Goal: Feedback & Contribution: Contribute content

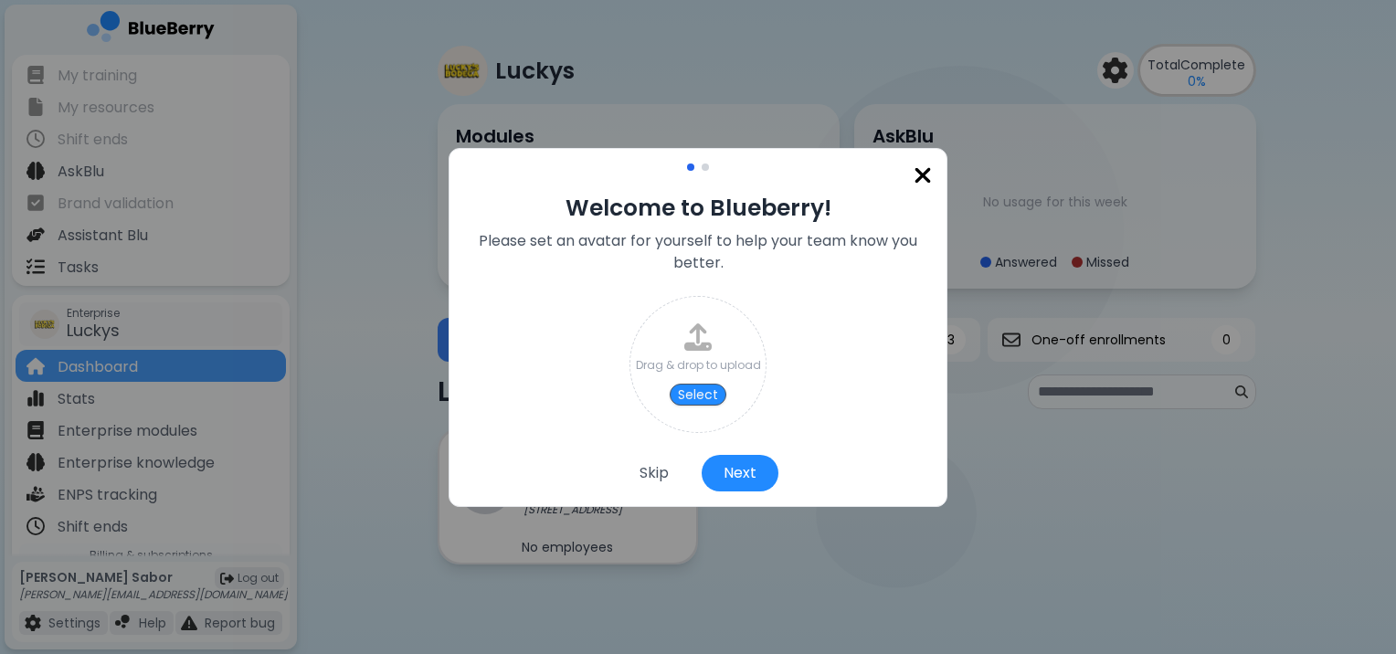
click at [917, 175] on img at bounding box center [923, 176] width 18 height 25
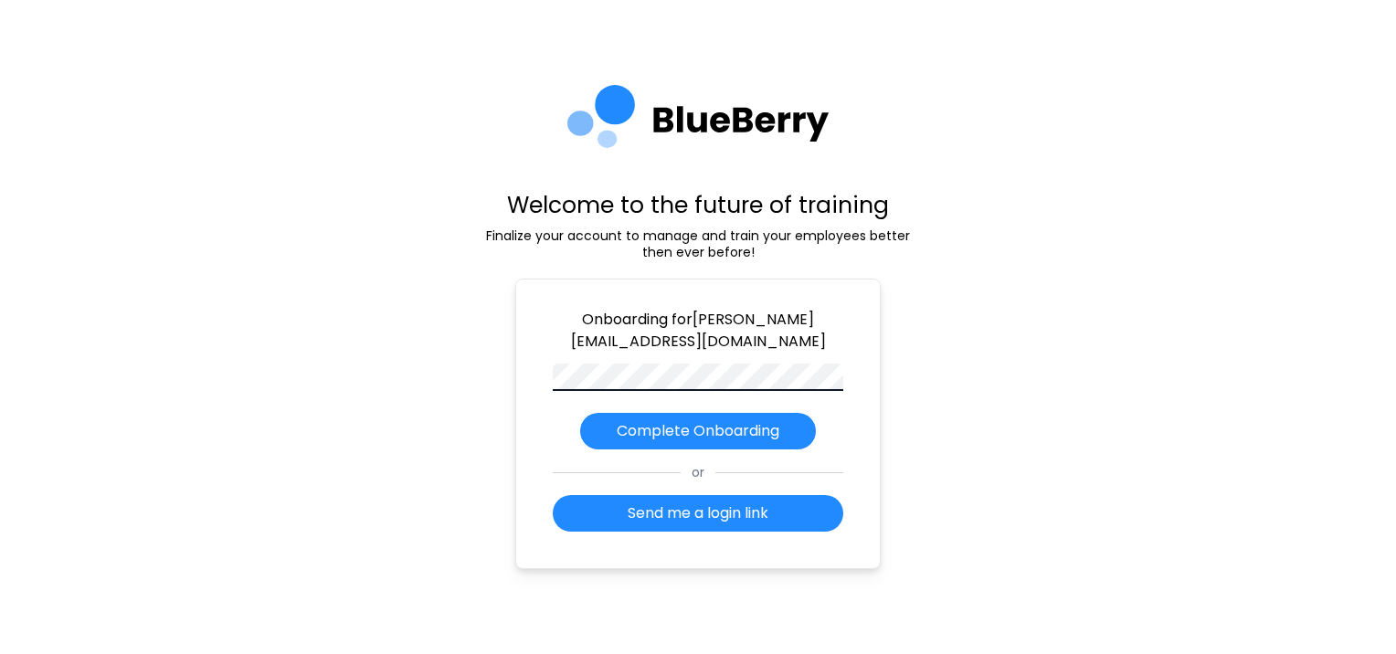
click at [446, 525] on div "Welcome to the future of training Finalize your account to manage and train you…" at bounding box center [698, 327] width 1396 height 654
click at [741, 420] on p "Complete Onboarding" at bounding box center [698, 431] width 163 height 22
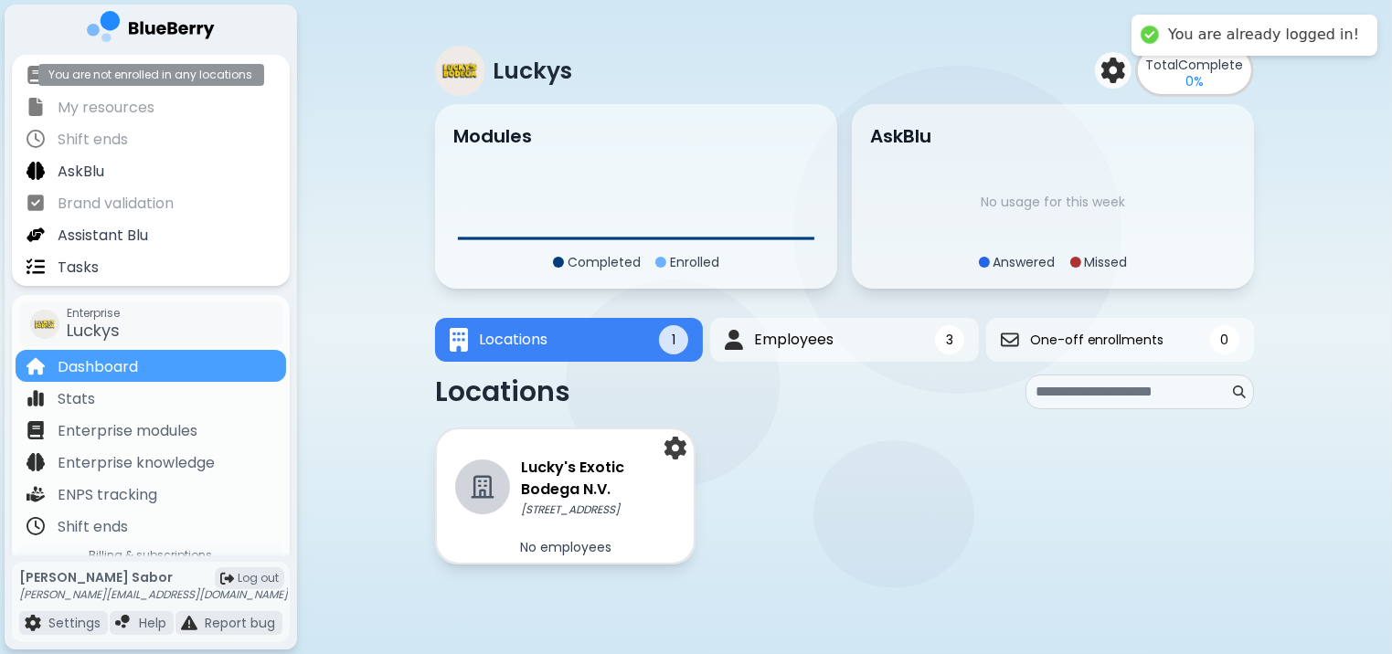
click at [146, 82] on div "My training You are not enrolled in any locations" at bounding box center [151, 74] width 270 height 32
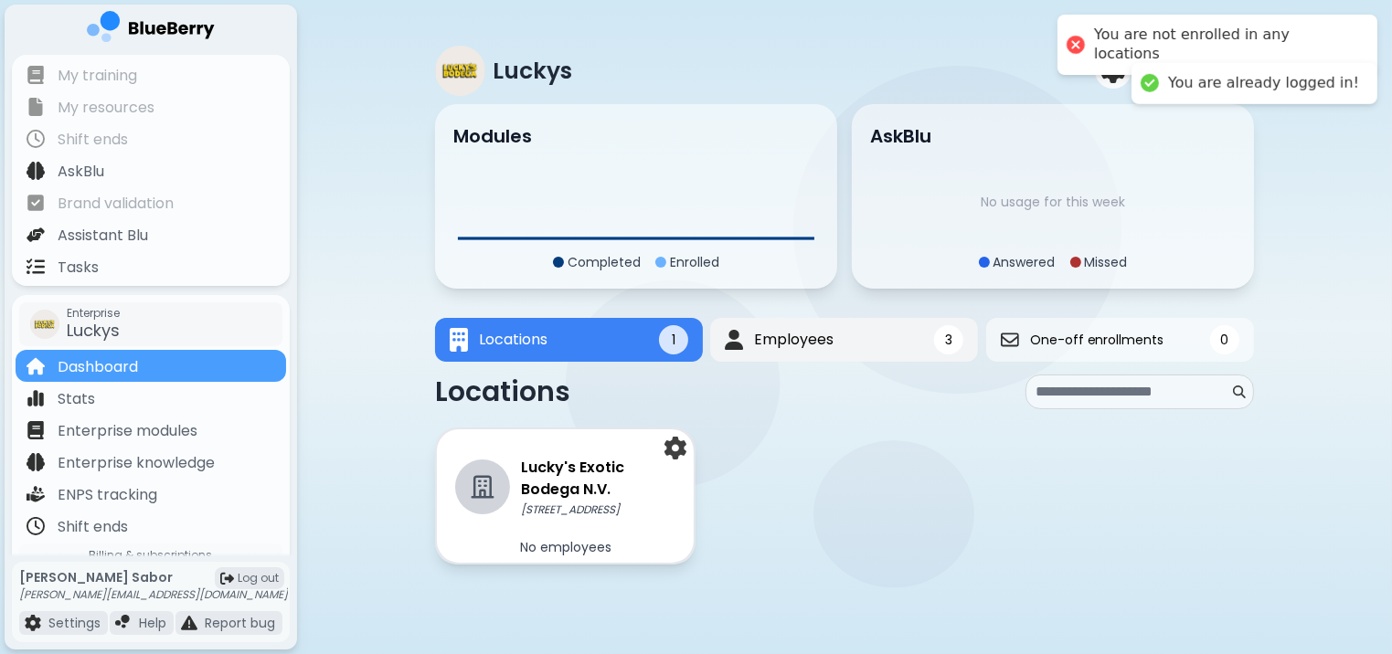
click at [760, 324] on button "Employees 3" at bounding box center [845, 340] width 268 height 44
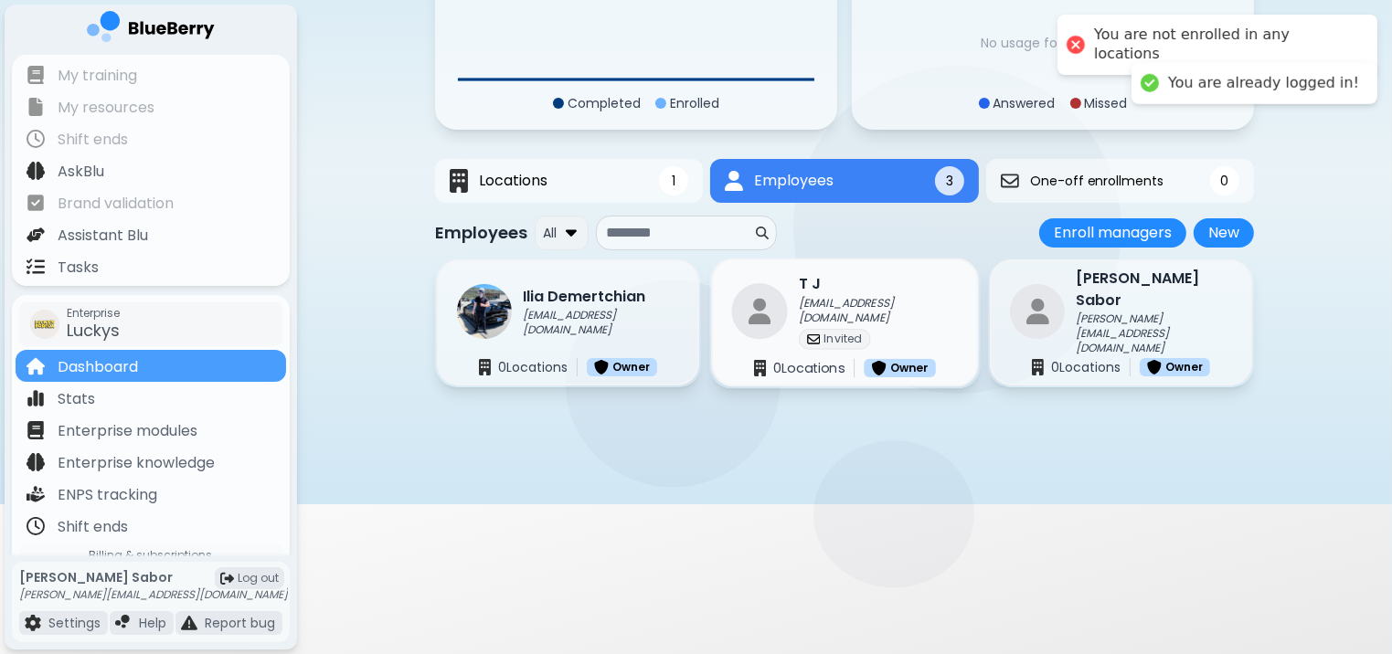
scroll to position [180, 0]
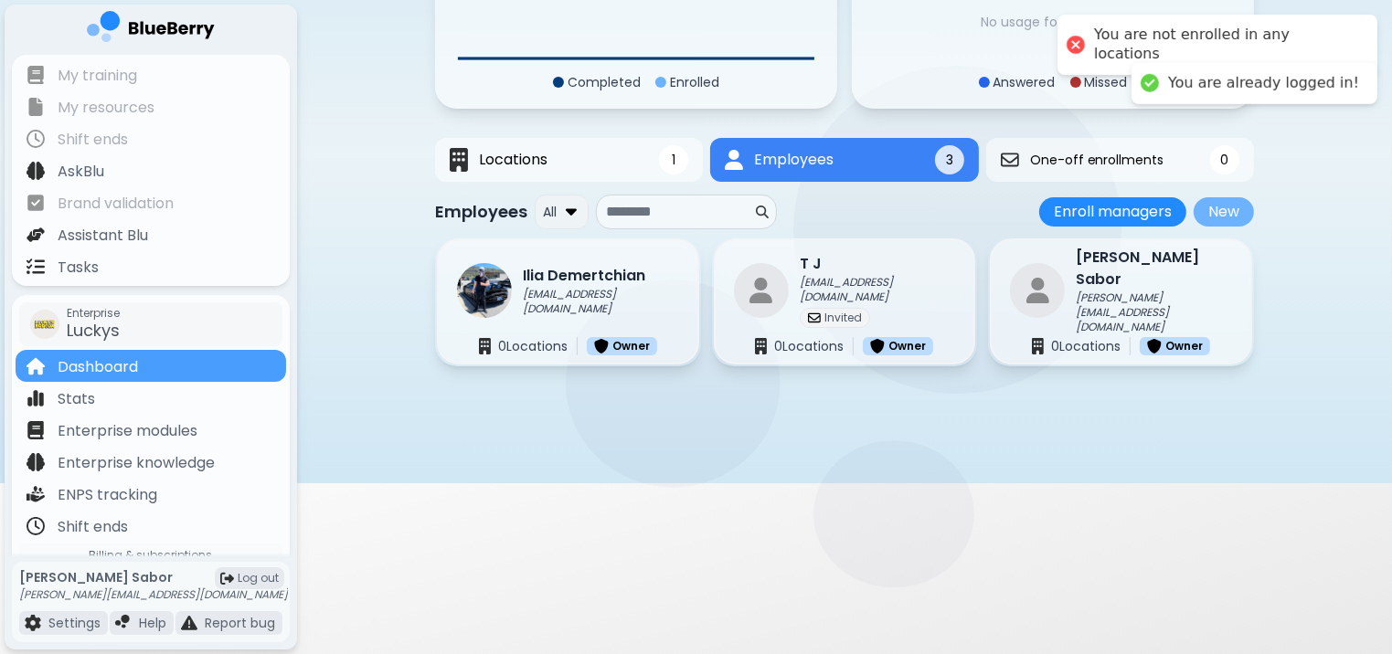
click at [1245, 208] on button "New" at bounding box center [1223, 211] width 60 height 29
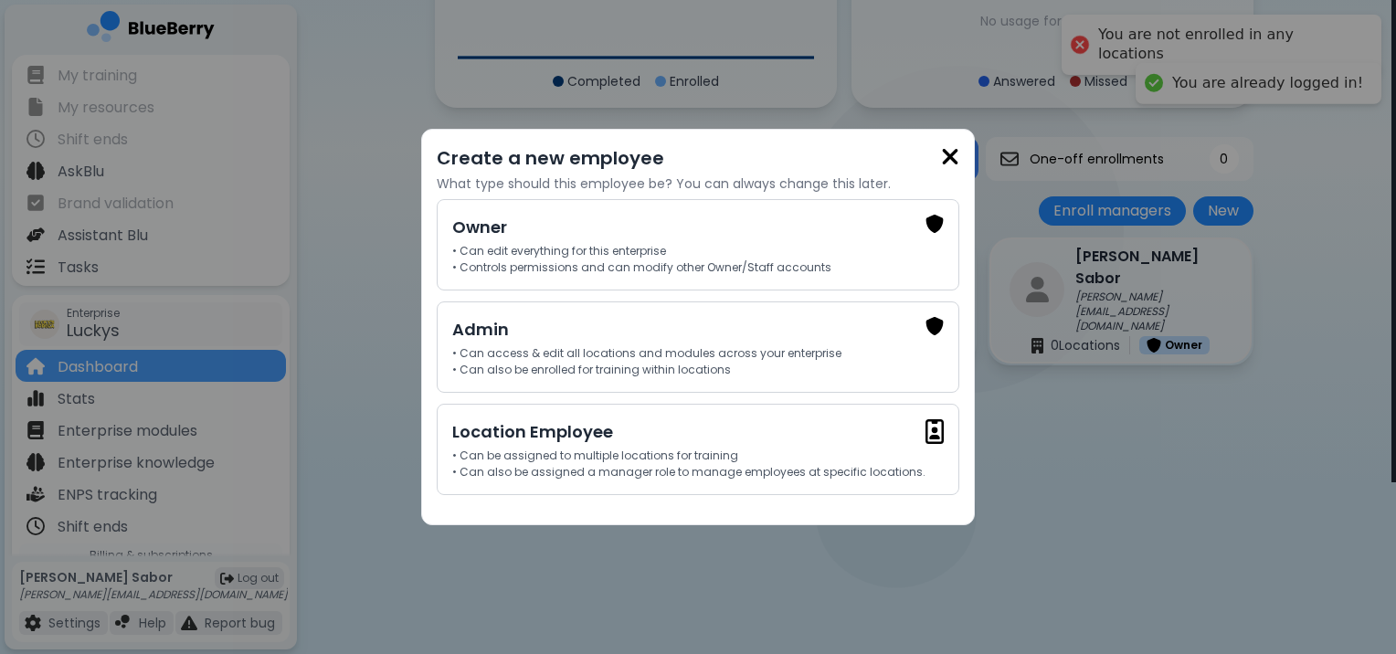
click at [943, 151] on img at bounding box center [950, 156] width 18 height 25
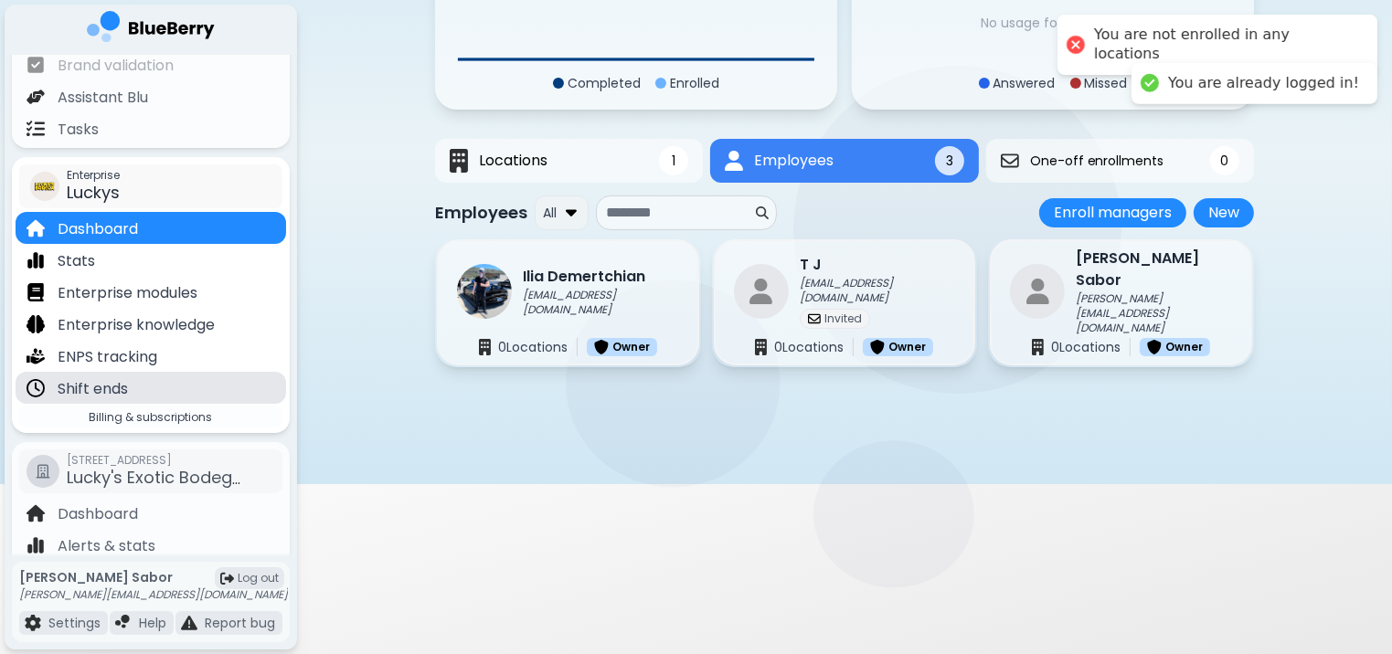
scroll to position [266, 0]
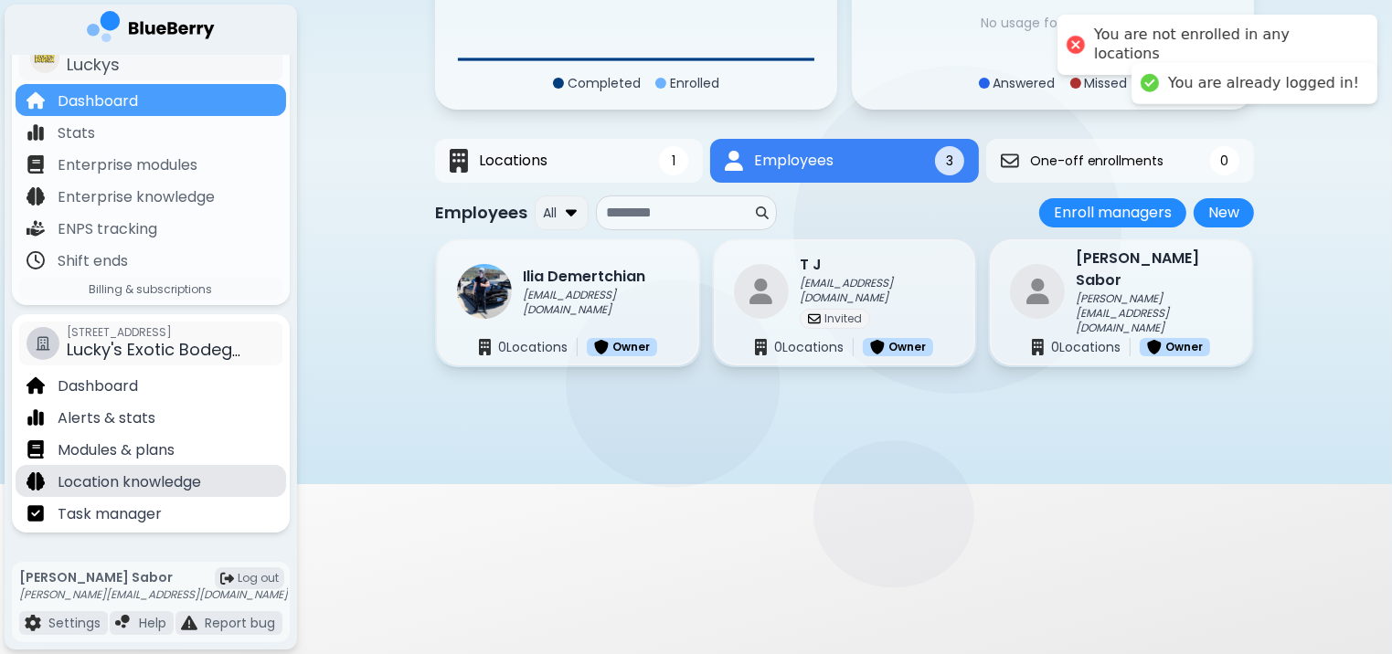
click at [168, 492] on p "Location knowledge" at bounding box center [129, 483] width 143 height 22
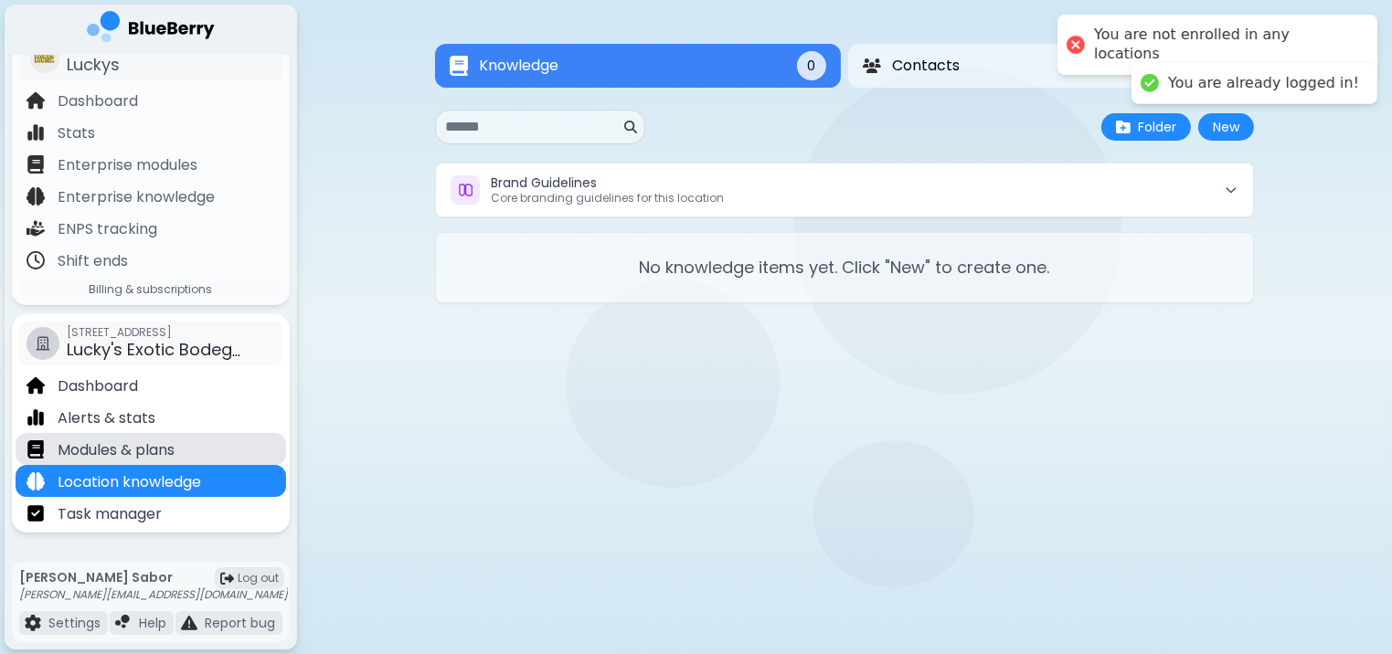
click at [136, 442] on p "Modules & plans" at bounding box center [116, 451] width 117 height 22
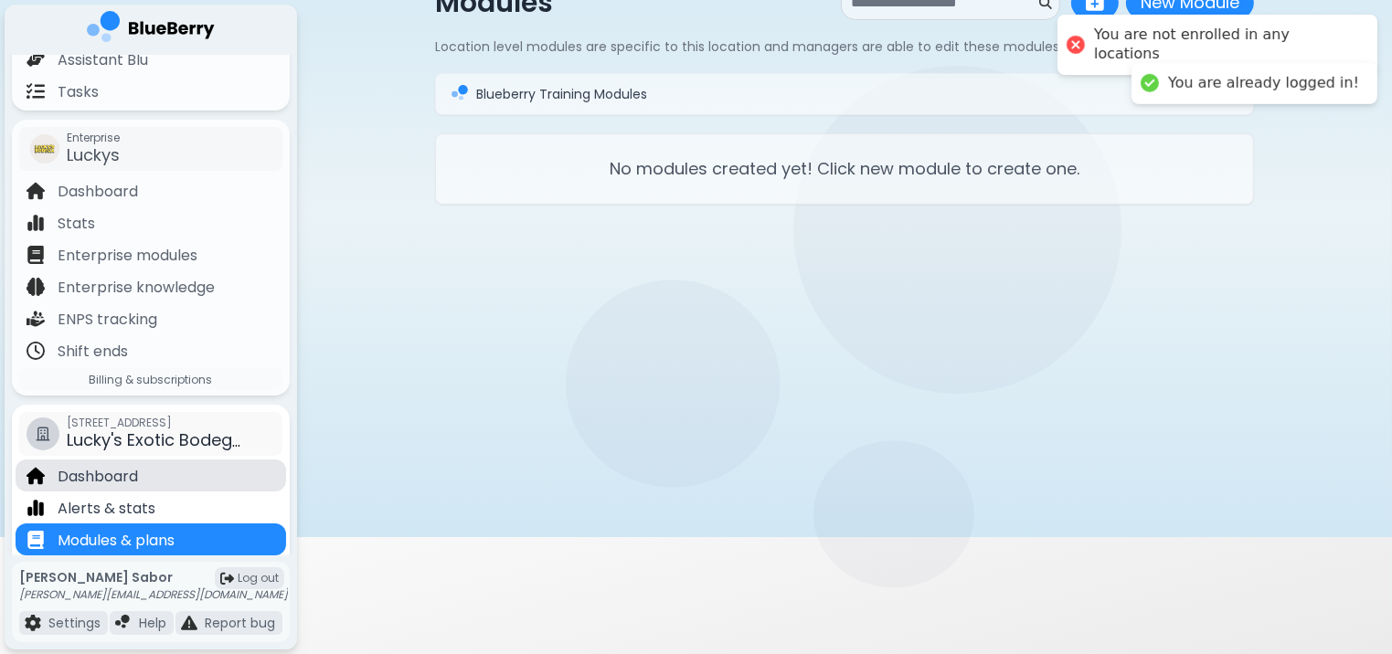
scroll to position [169, 0]
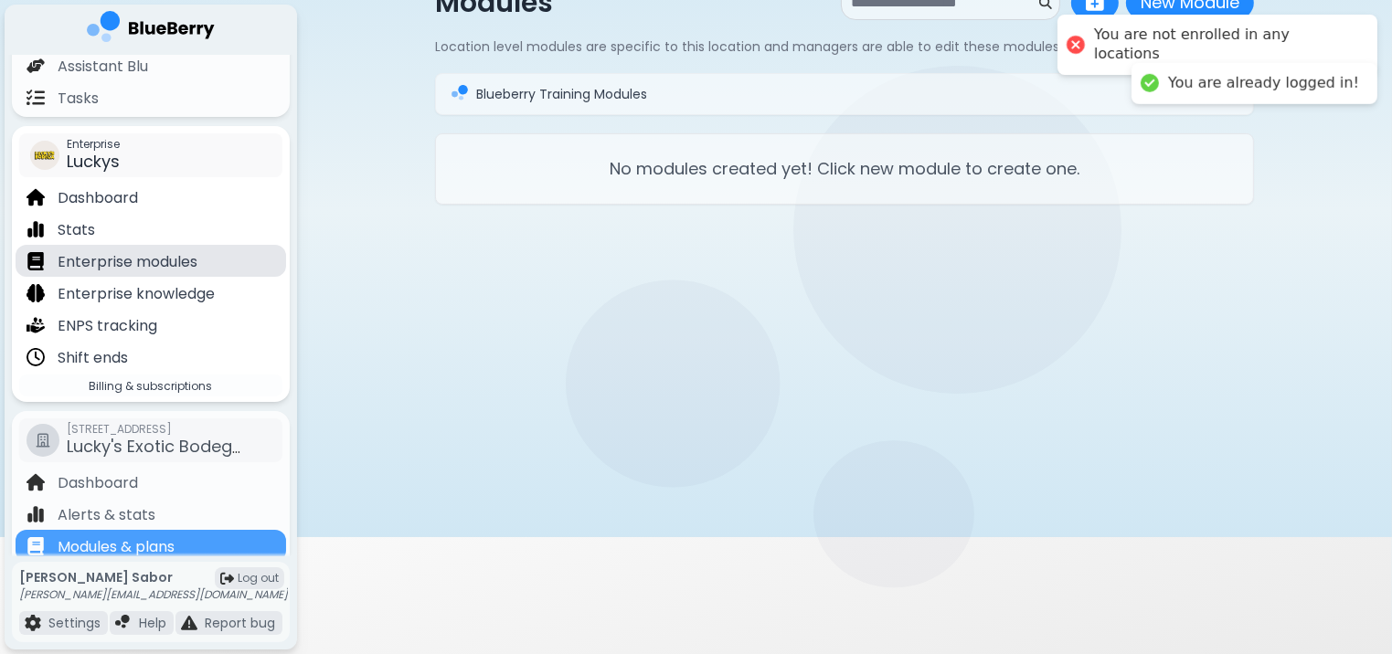
click at [133, 270] on p "Enterprise modules" at bounding box center [128, 262] width 140 height 22
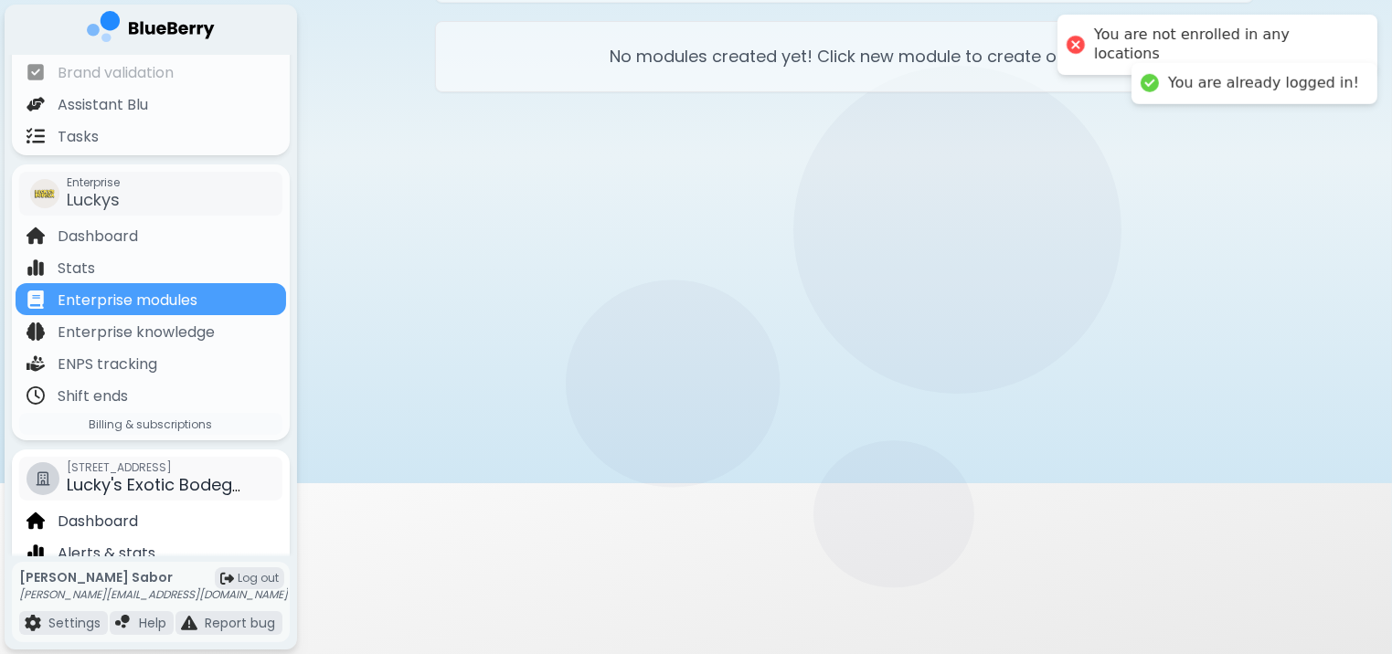
scroll to position [266, 0]
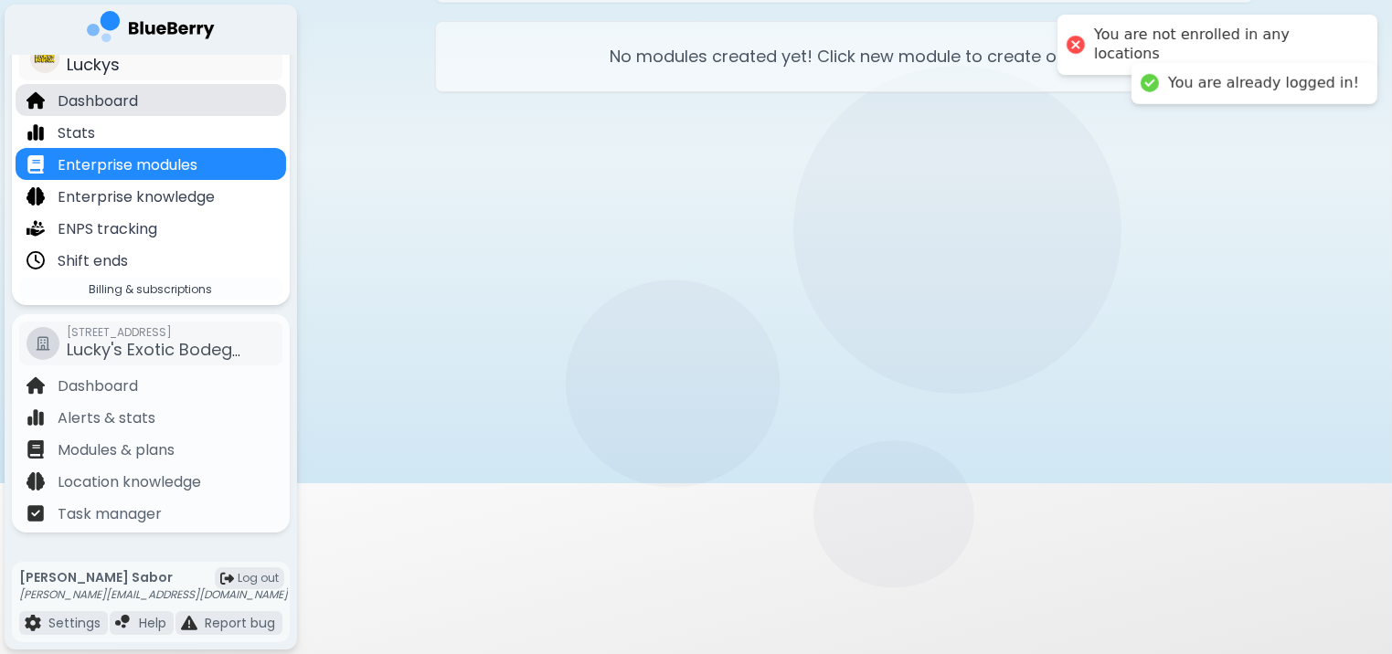
click at [89, 95] on p "Dashboard" at bounding box center [98, 101] width 80 height 22
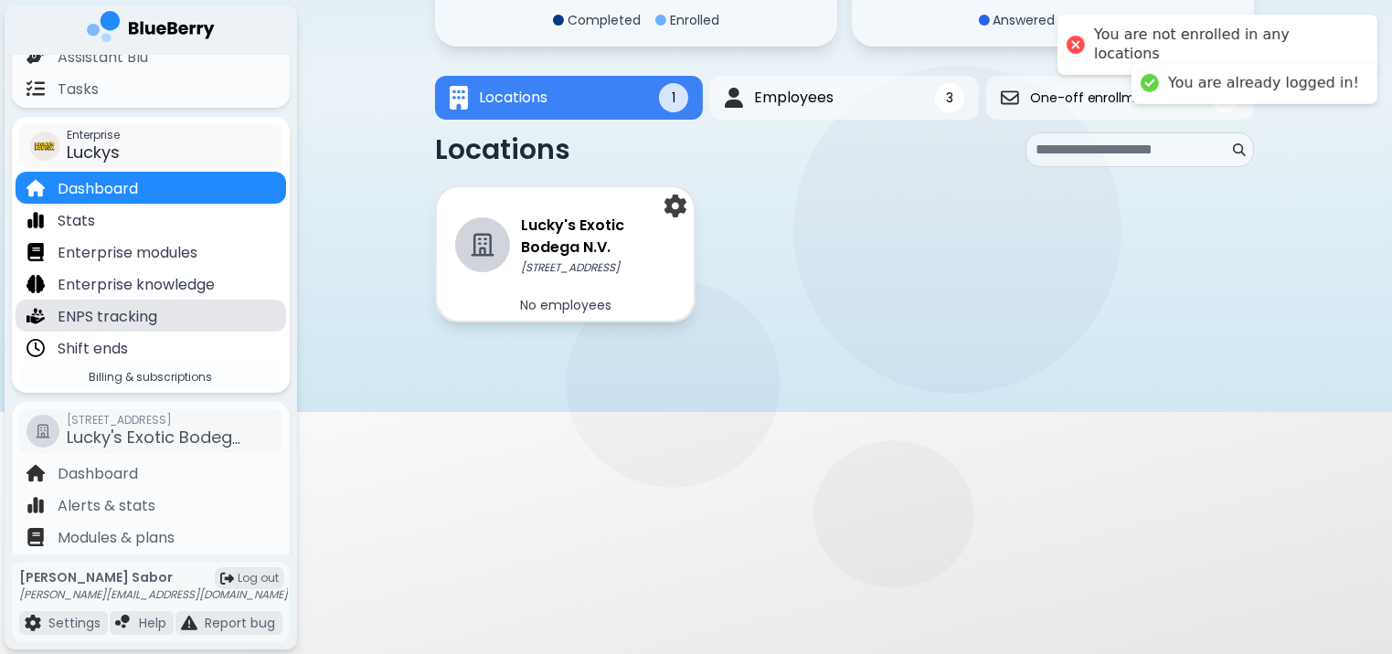
scroll to position [266, 0]
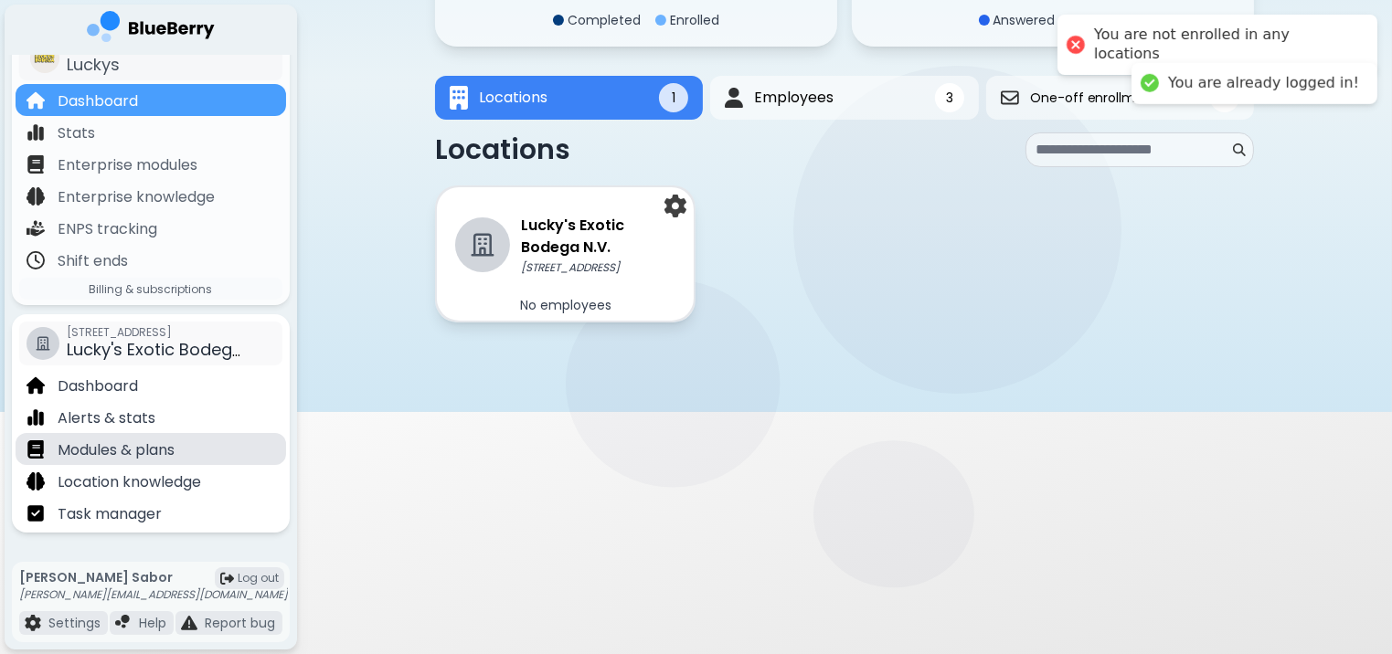
click at [143, 434] on div "Modules & plans" at bounding box center [151, 449] width 270 height 32
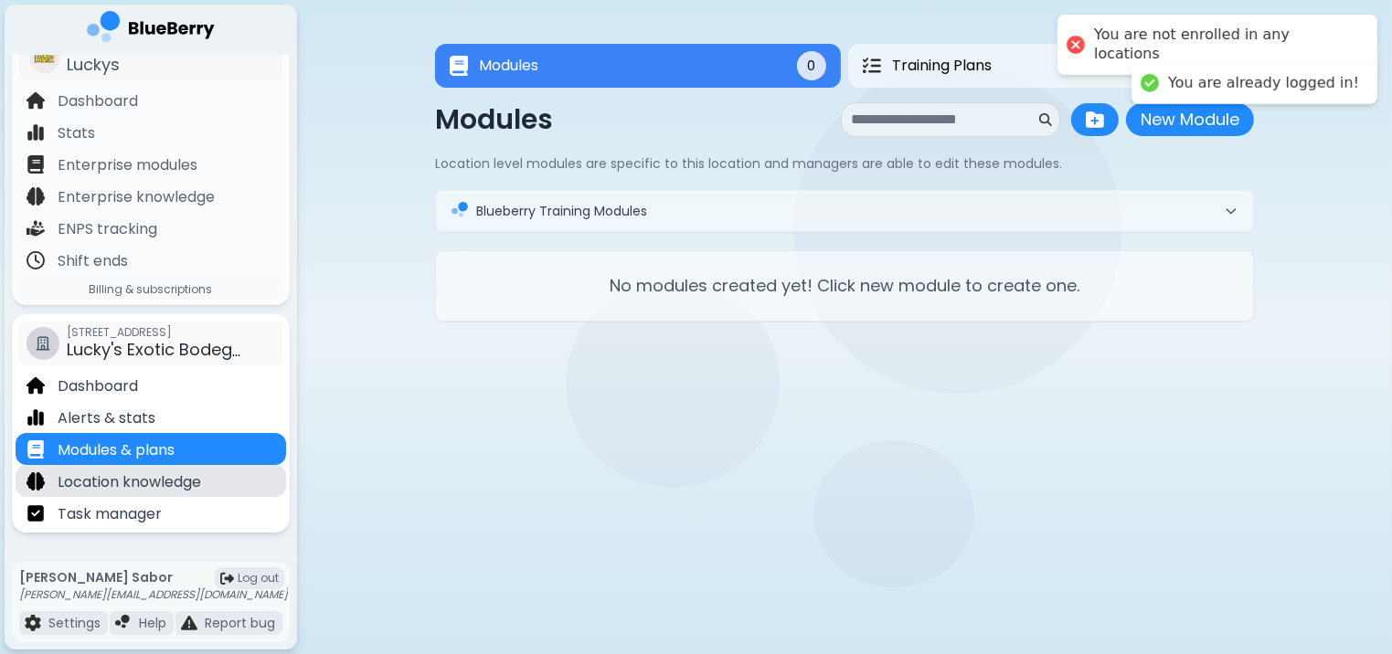
click at [172, 473] on p "Location knowledge" at bounding box center [129, 483] width 143 height 22
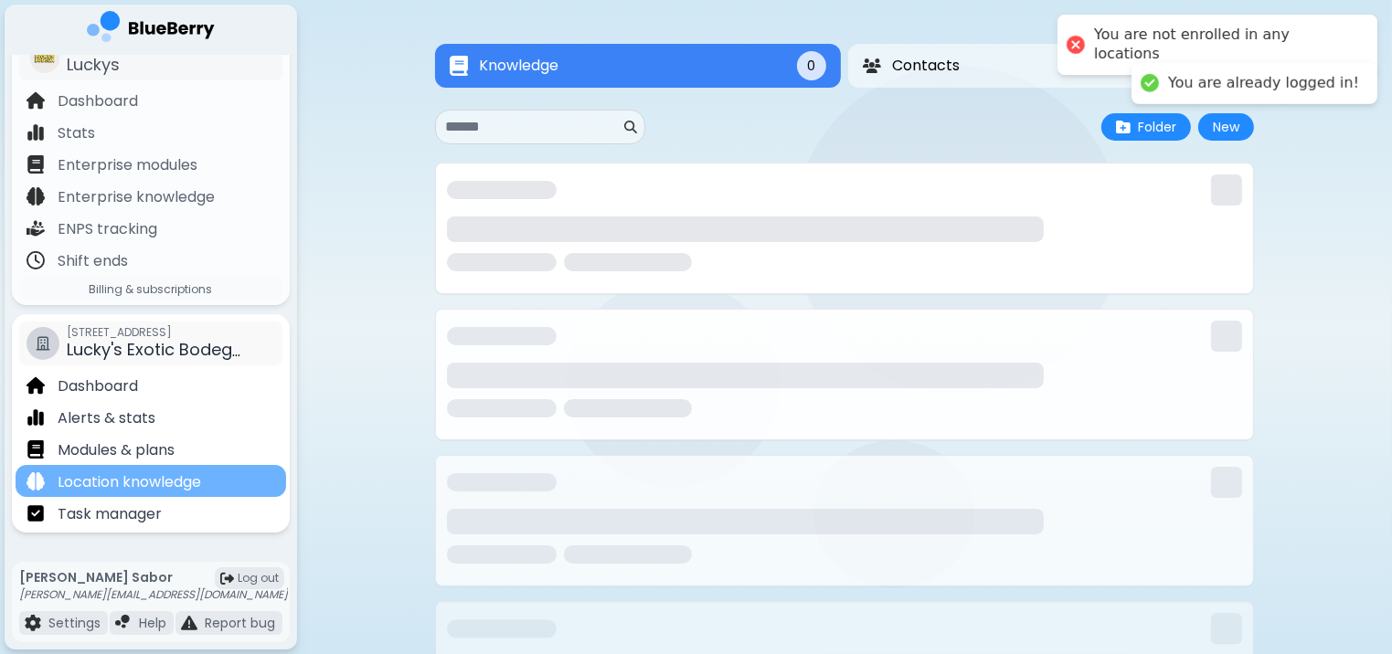
click at [175, 479] on p "Location knowledge" at bounding box center [129, 483] width 143 height 22
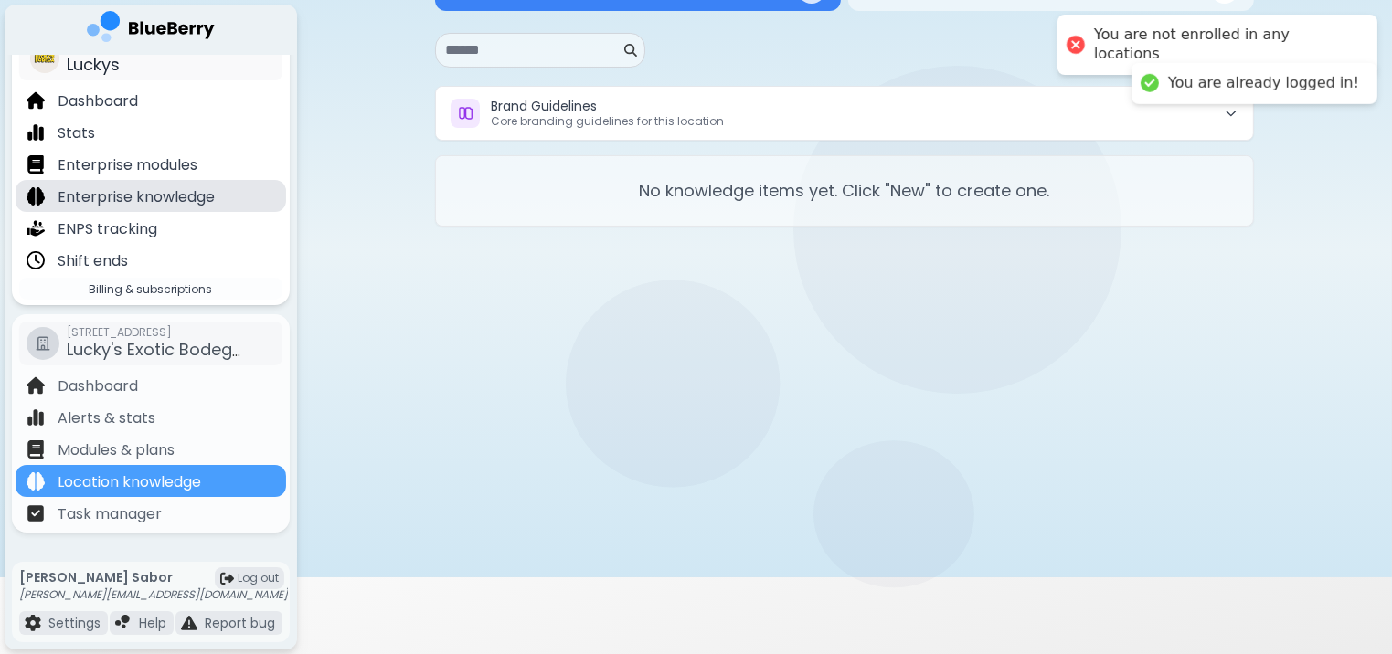
scroll to position [159, 0]
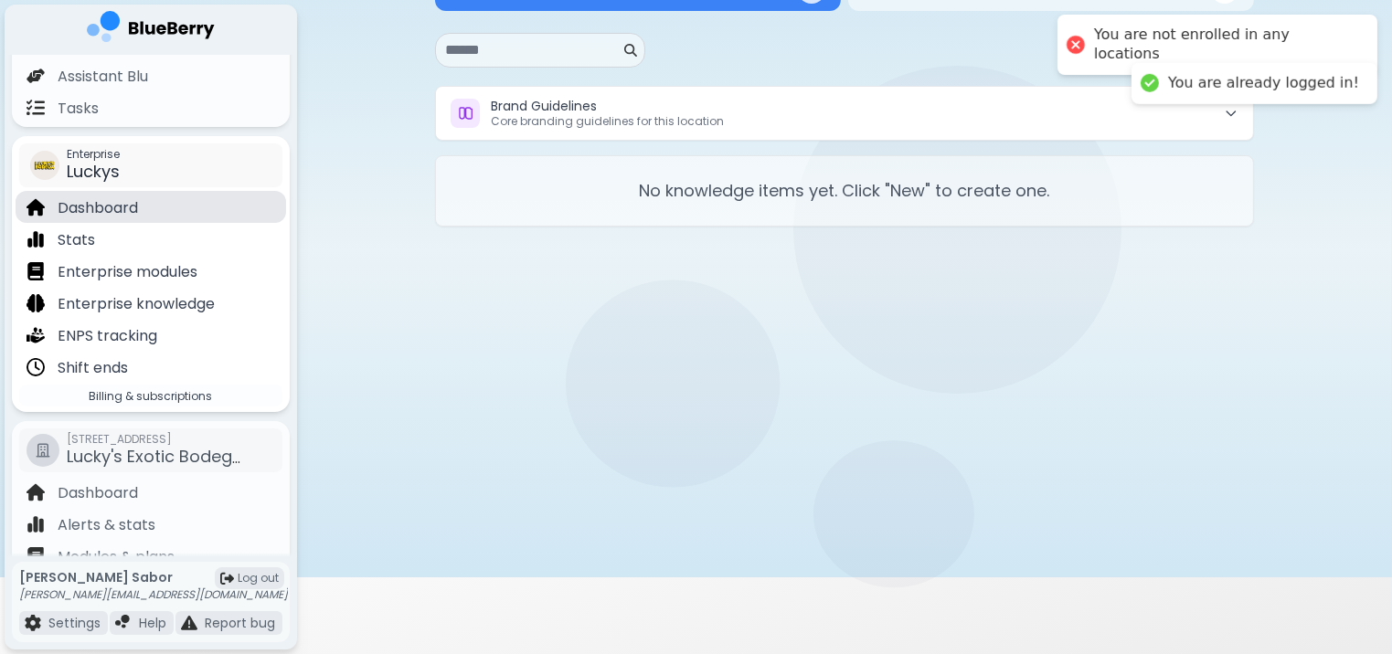
click at [136, 199] on p "Dashboard" at bounding box center [98, 208] width 80 height 22
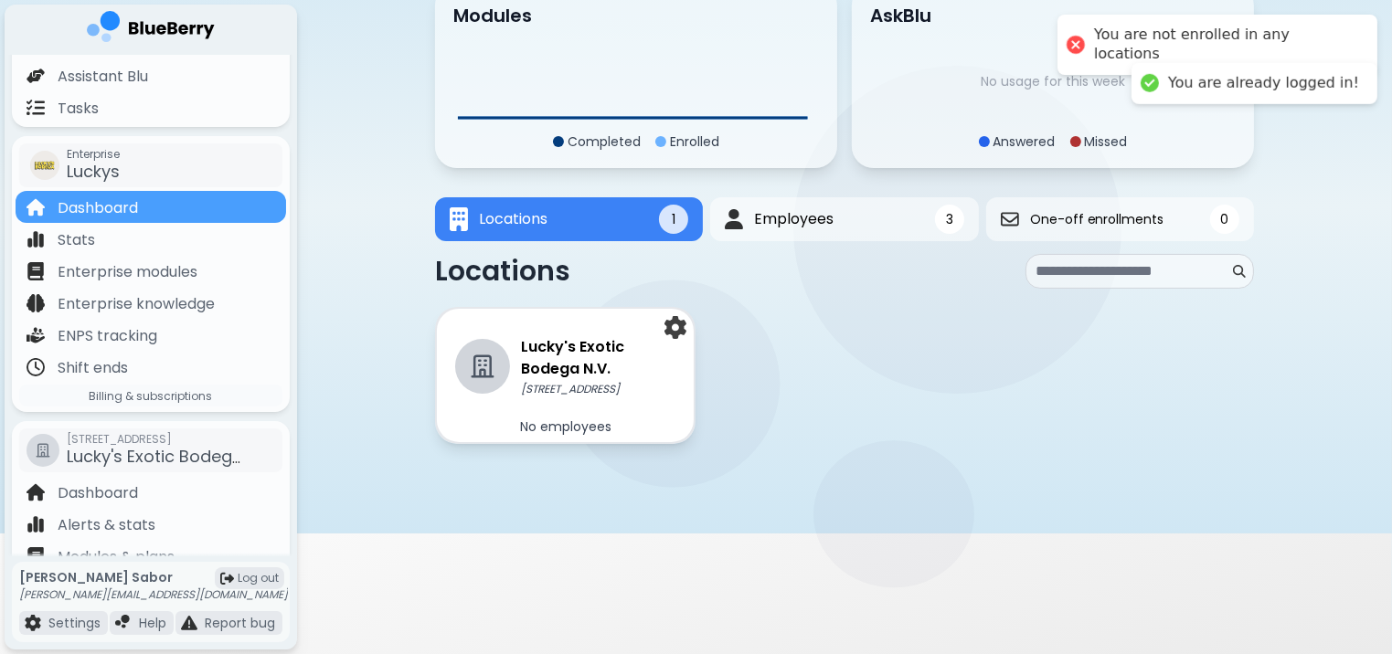
scroll to position [128, 0]
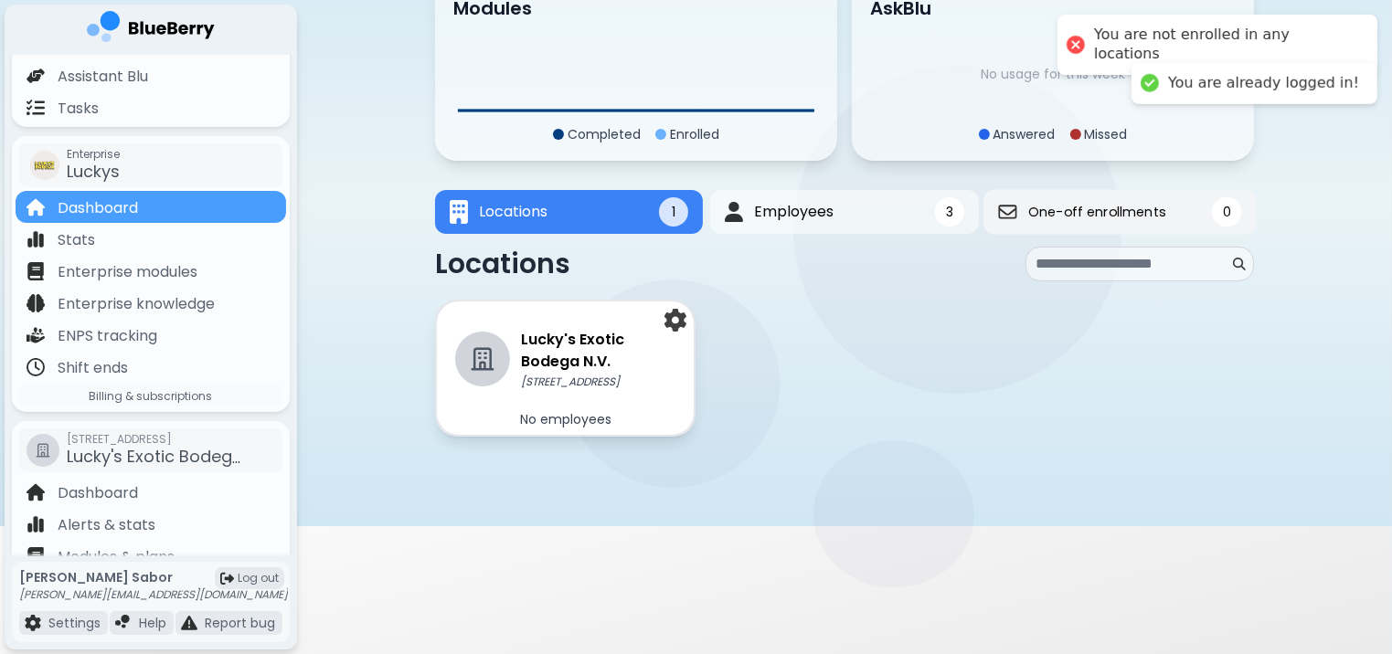
click at [1097, 205] on span "One-off enrollments" at bounding box center [1096, 212] width 137 height 16
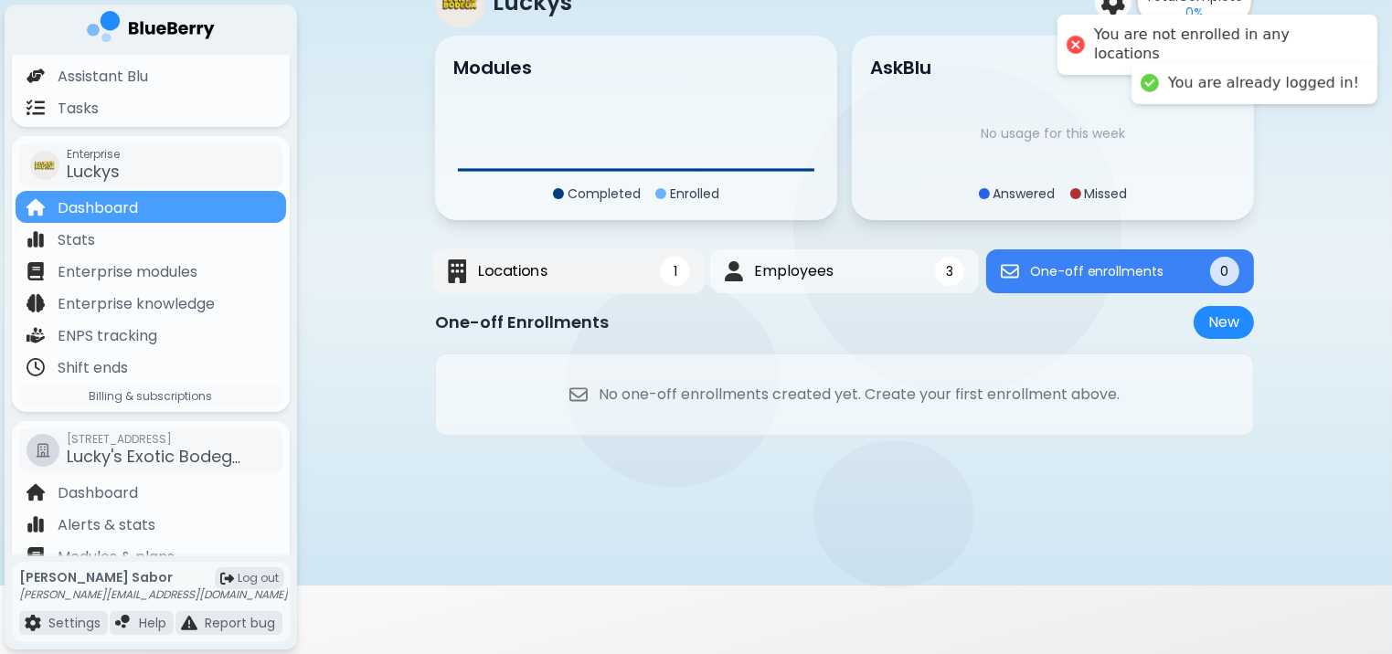
click at [588, 256] on button "Locations 1" at bounding box center [568, 271] width 271 height 45
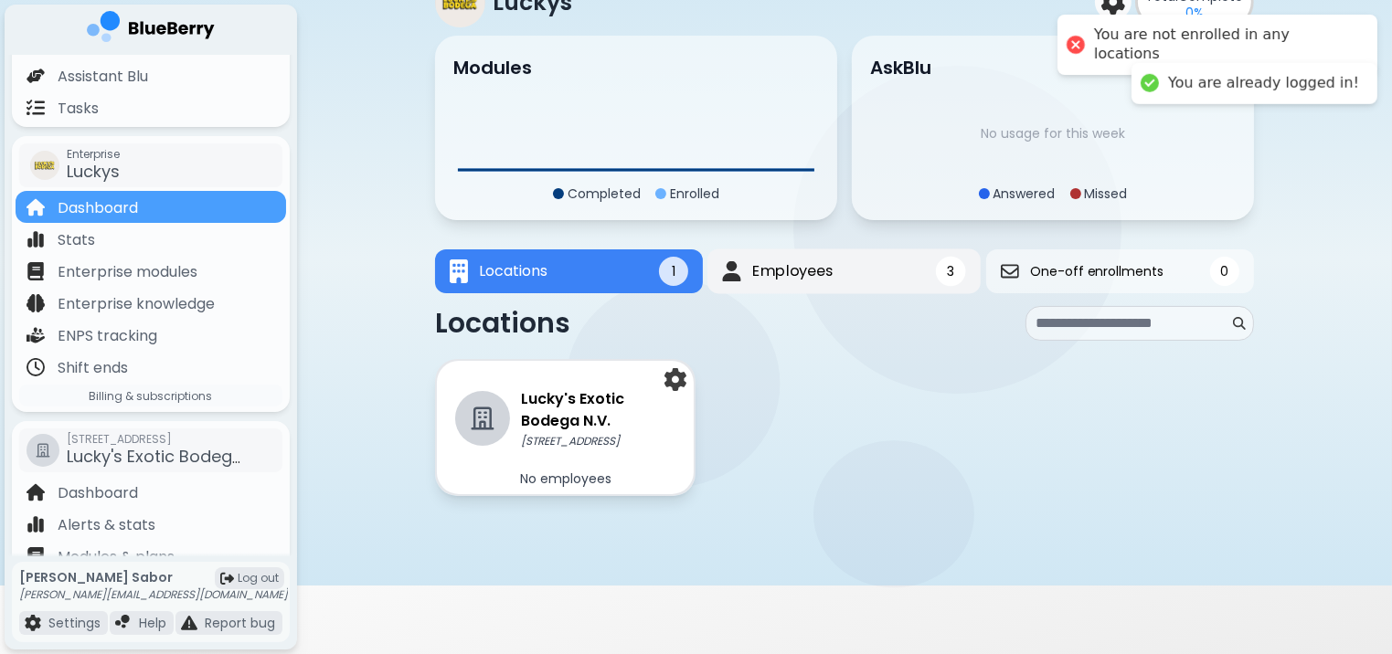
click at [826, 269] on span "Employees" at bounding box center [792, 271] width 81 height 22
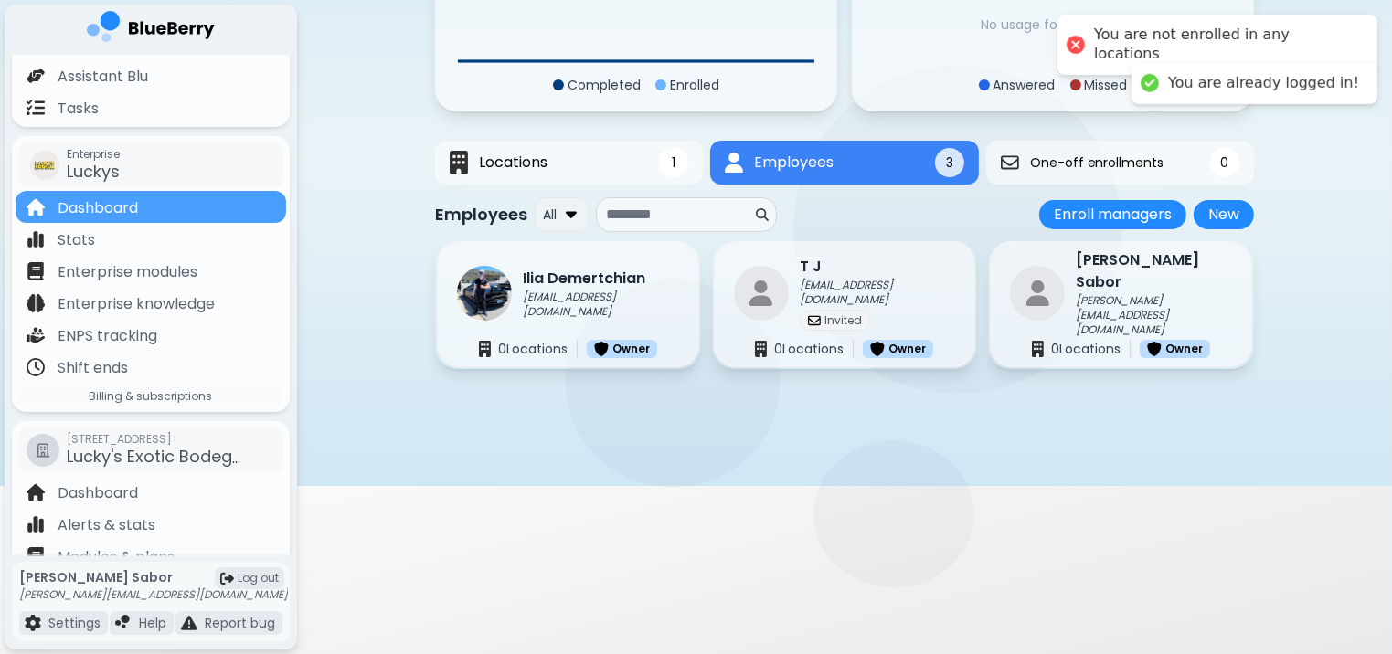
scroll to position [178, 0]
click at [685, 485] on html "My training You are not enrolled in any locations My resources You are not enro…" at bounding box center [696, 153] width 1392 height 663
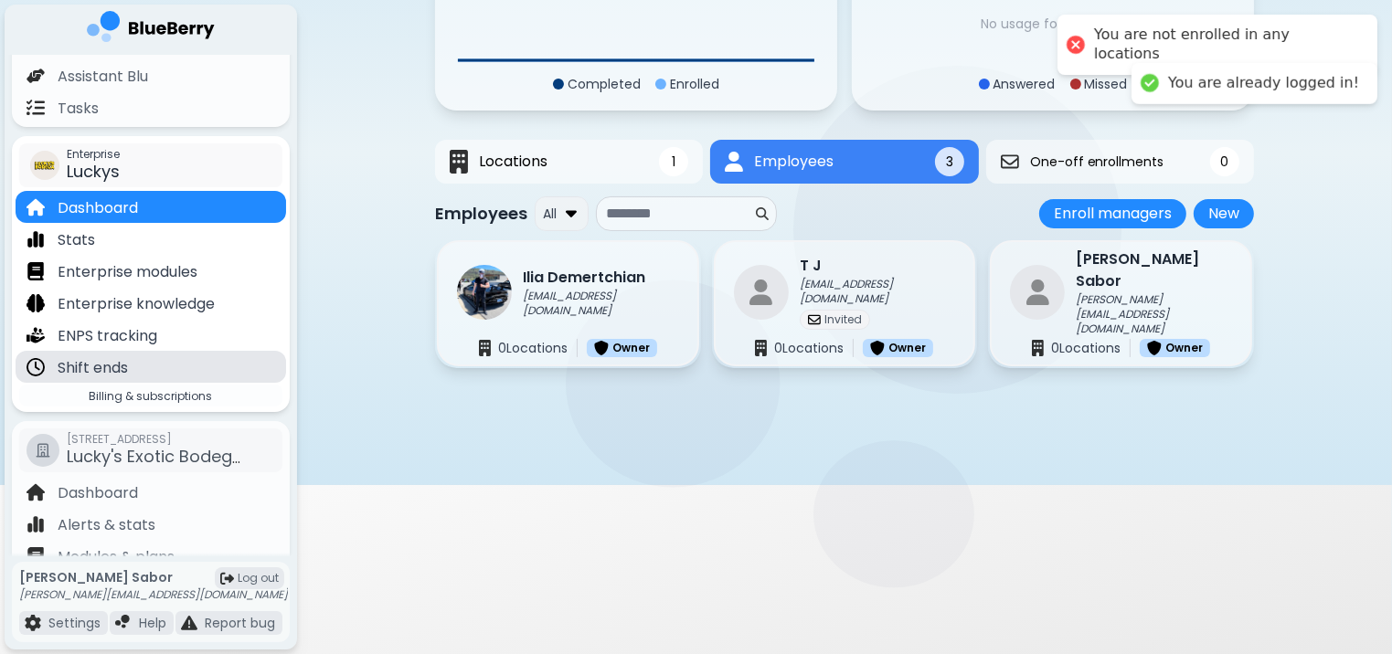
scroll to position [266, 0]
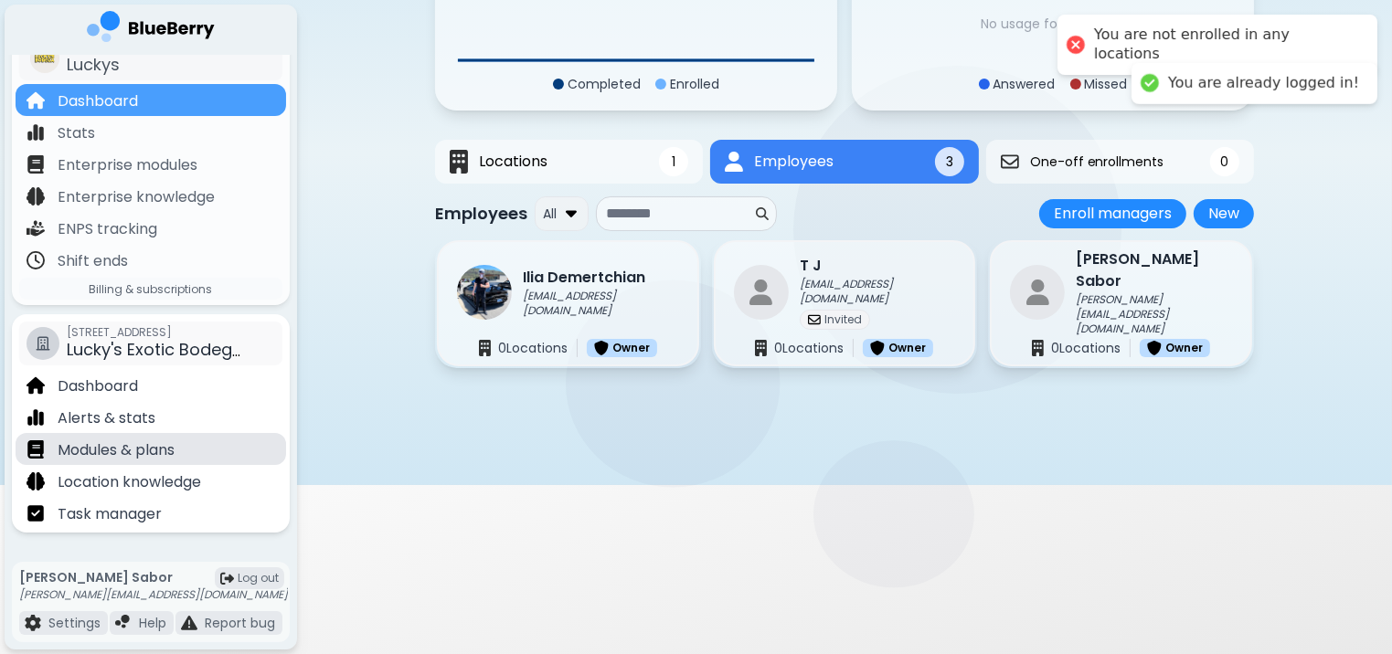
click at [102, 442] on p "Modules & plans" at bounding box center [116, 451] width 117 height 22
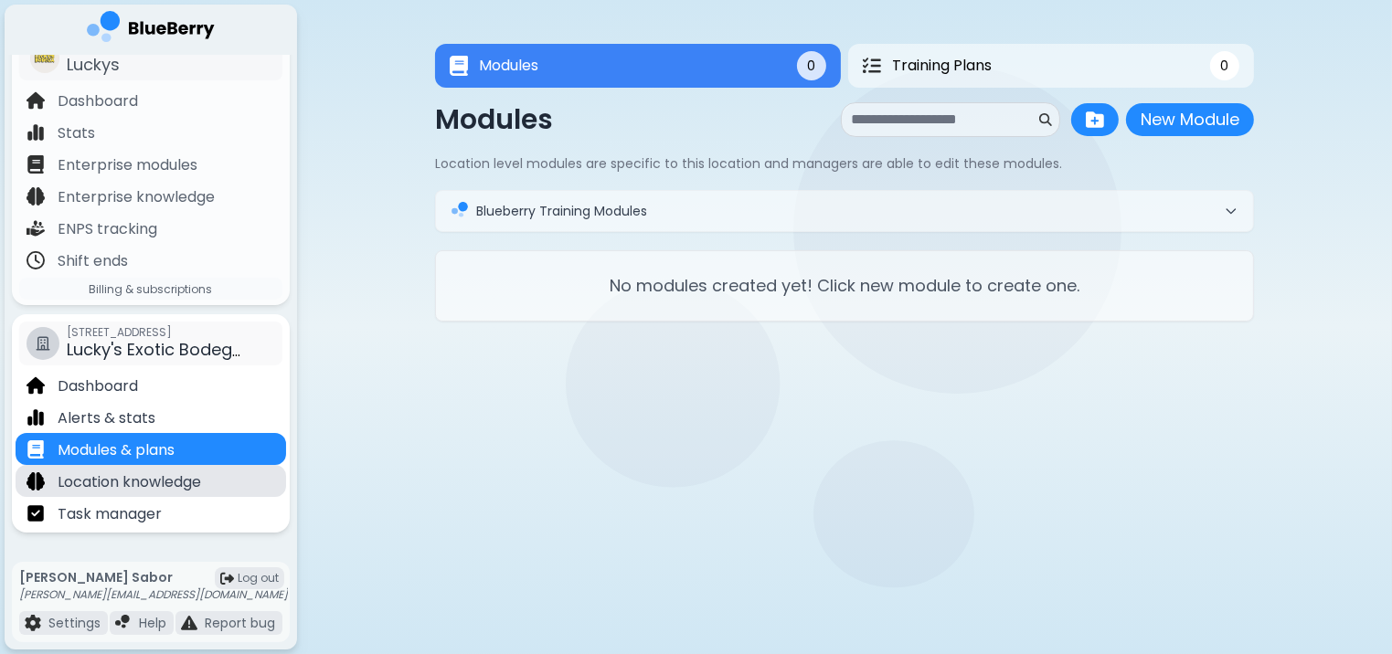
click at [195, 476] on p "Location knowledge" at bounding box center [129, 483] width 143 height 22
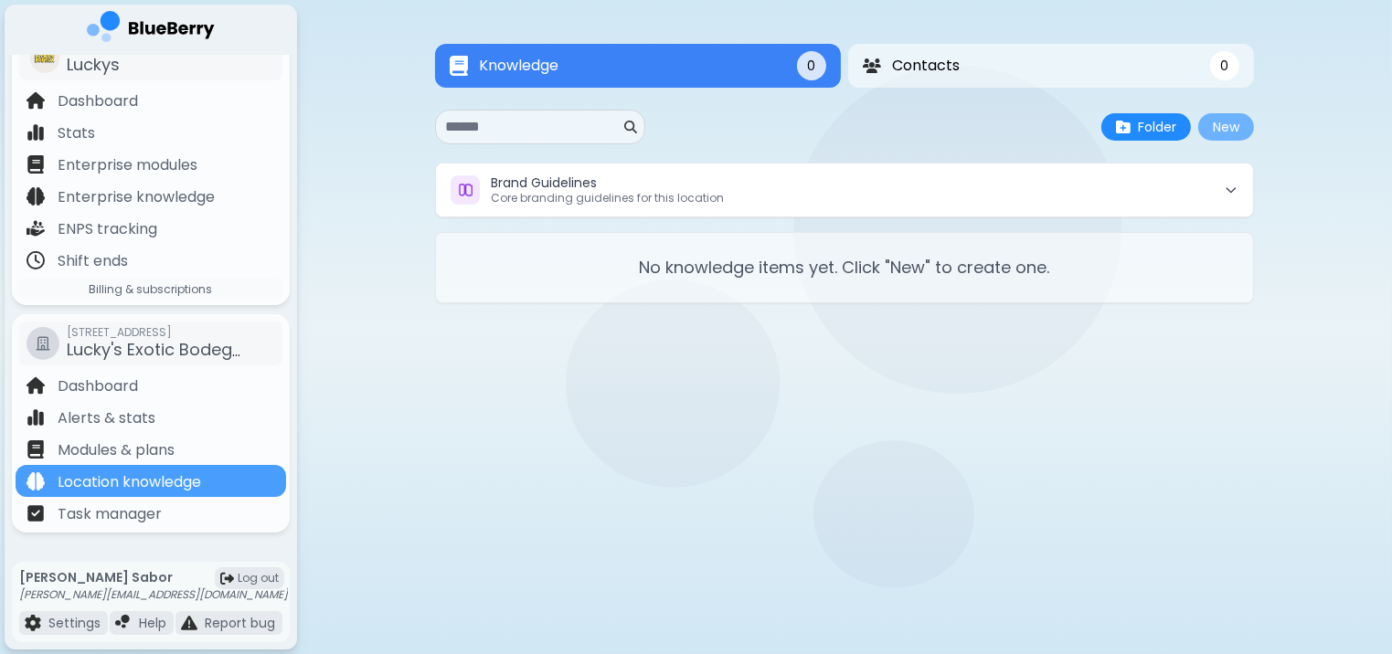
click at [1224, 121] on button "New" at bounding box center [1226, 126] width 56 height 27
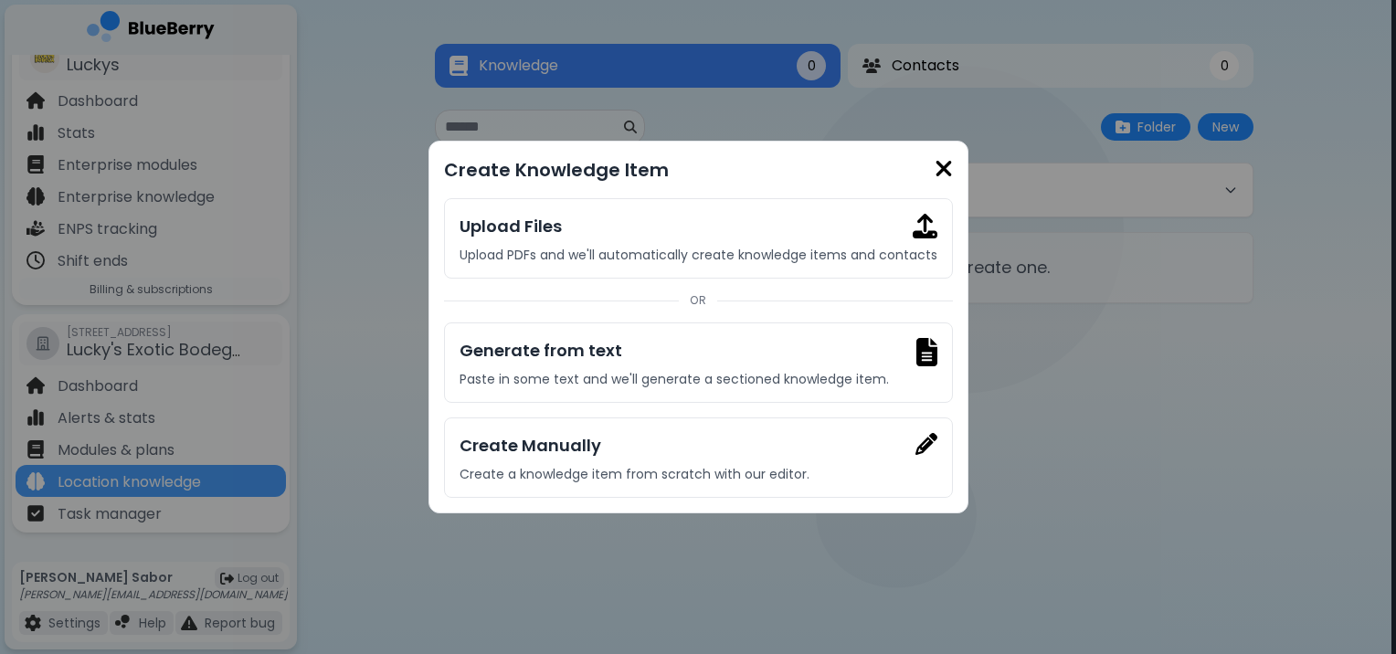
click at [950, 164] on img at bounding box center [944, 168] width 18 height 25
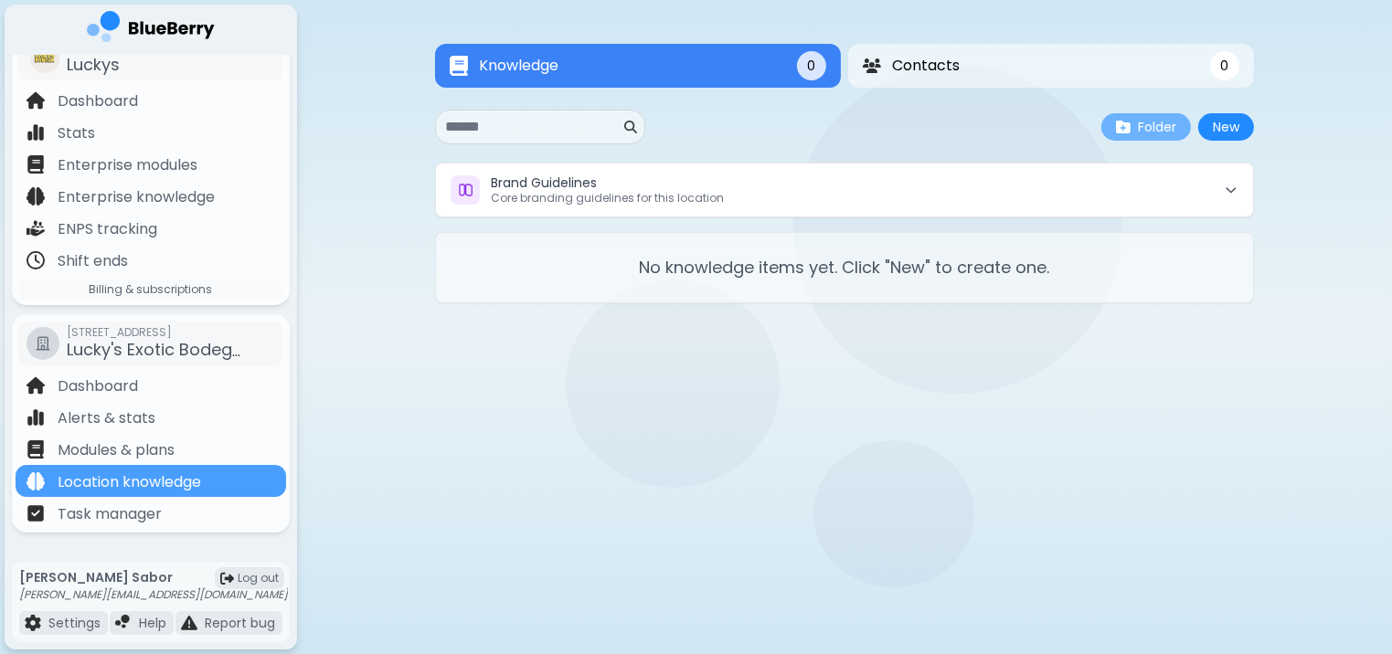
click at [1138, 130] on span "Folder" at bounding box center [1157, 127] width 38 height 16
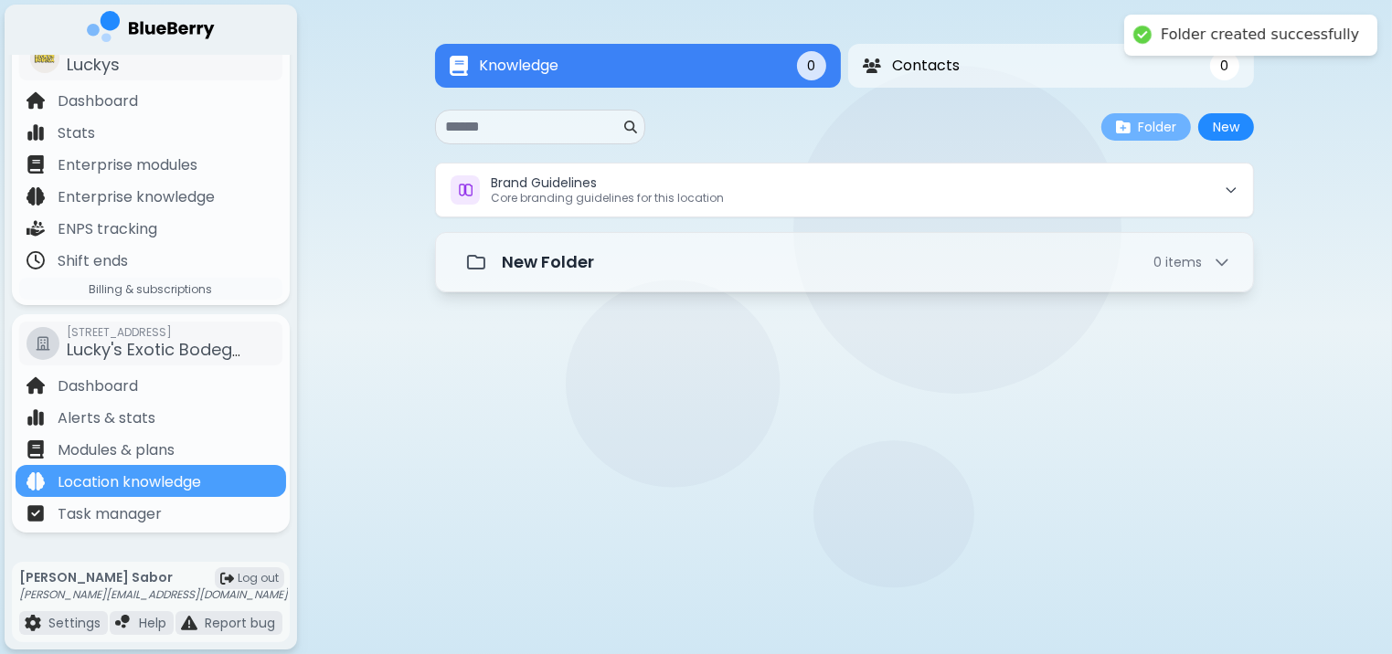
click at [1138, 130] on span "Folder" at bounding box center [1157, 127] width 38 height 16
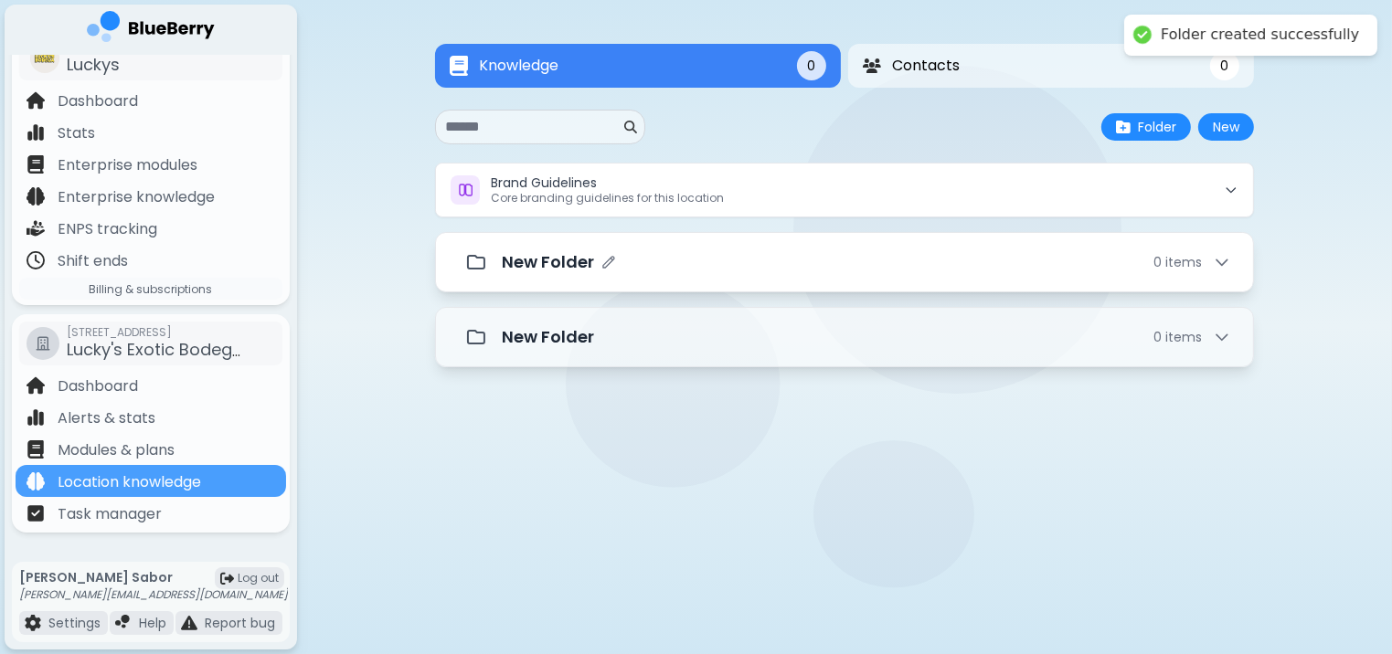
click at [1046, 276] on div "New Folder 0 item s" at bounding box center [844, 262] width 773 height 37
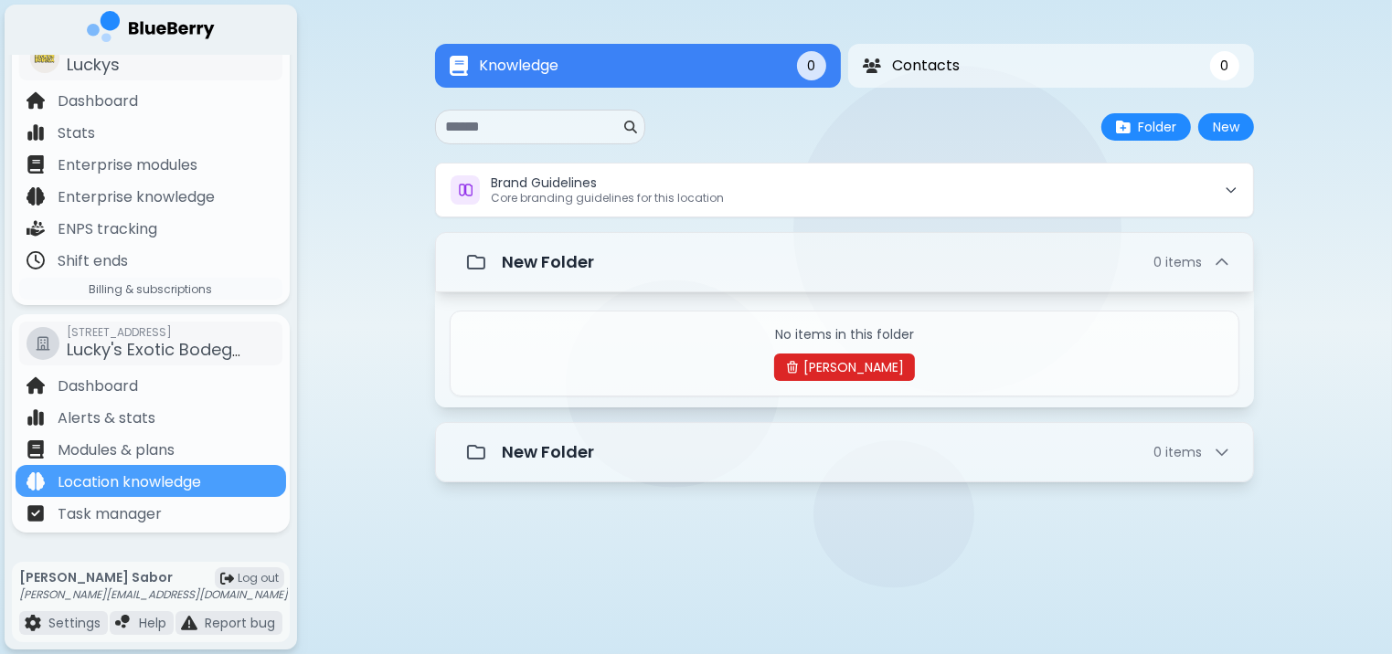
click at [878, 376] on button "Delete Folder" at bounding box center [844, 367] width 141 height 27
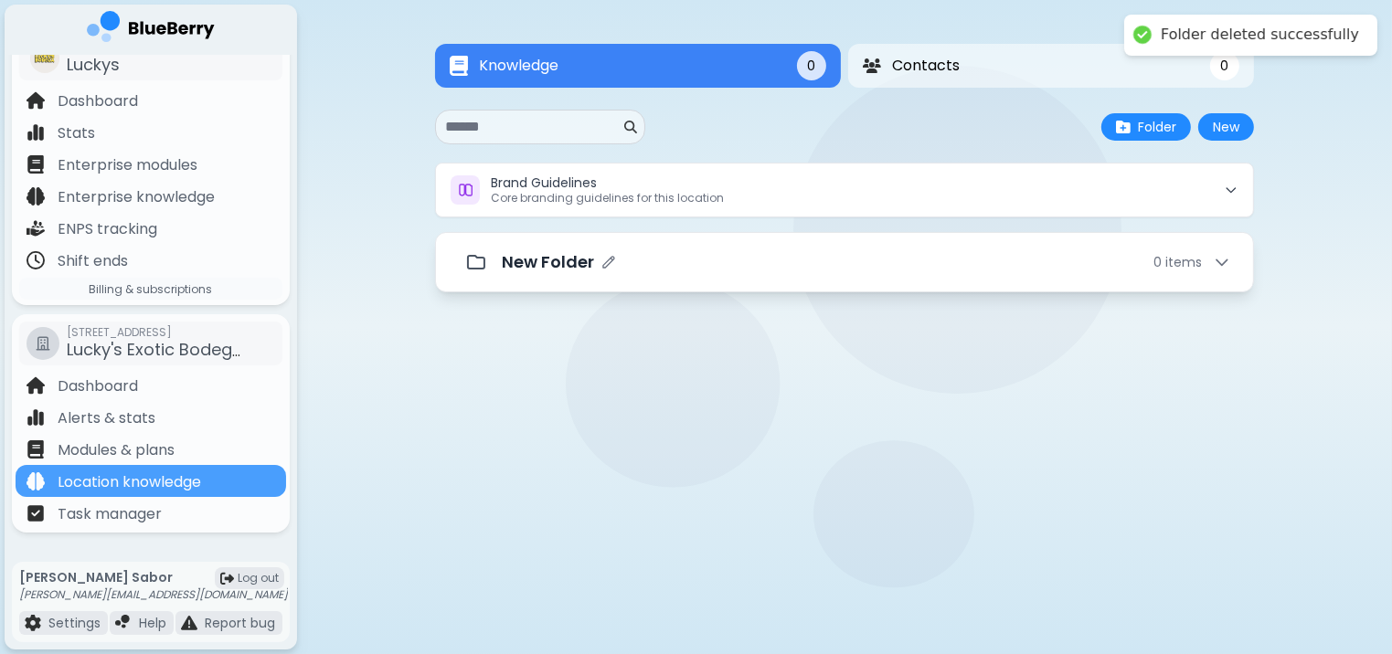
click at [928, 279] on div "New Folder 0 item s" at bounding box center [844, 262] width 773 height 37
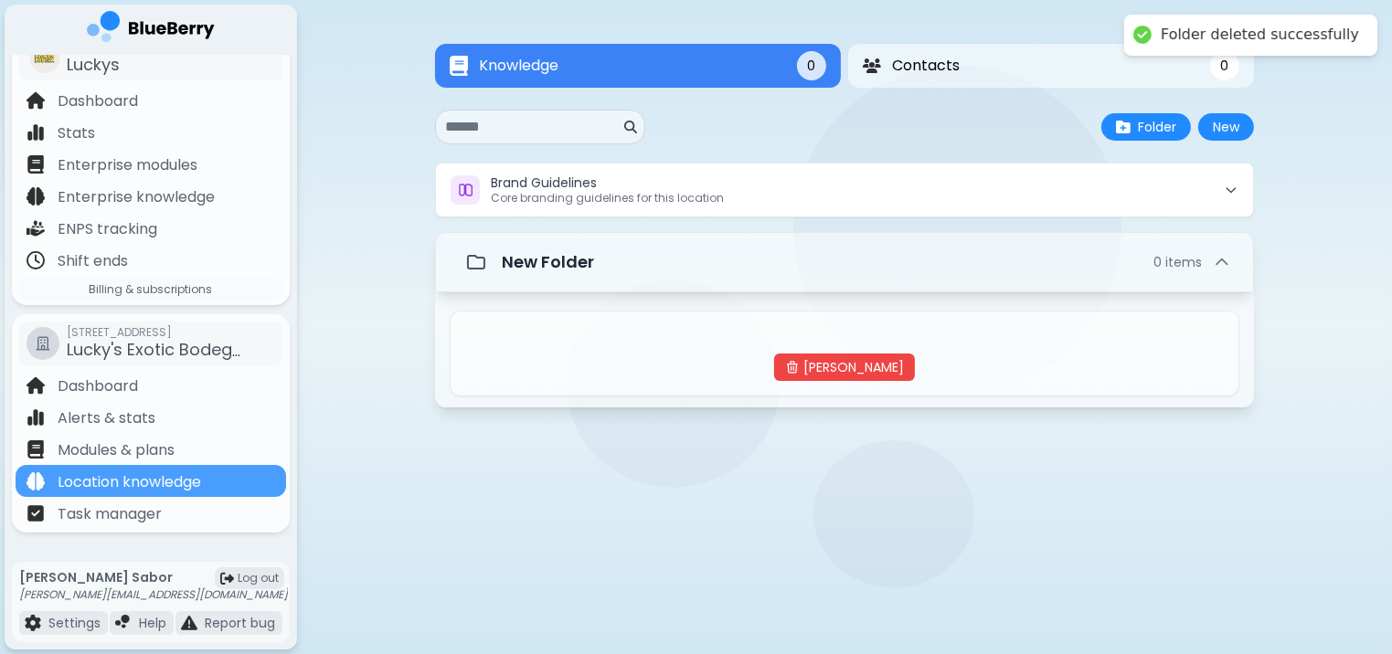
click at [859, 380] on div "No items in this folder Delete Folder" at bounding box center [845, 354] width 790 height 86
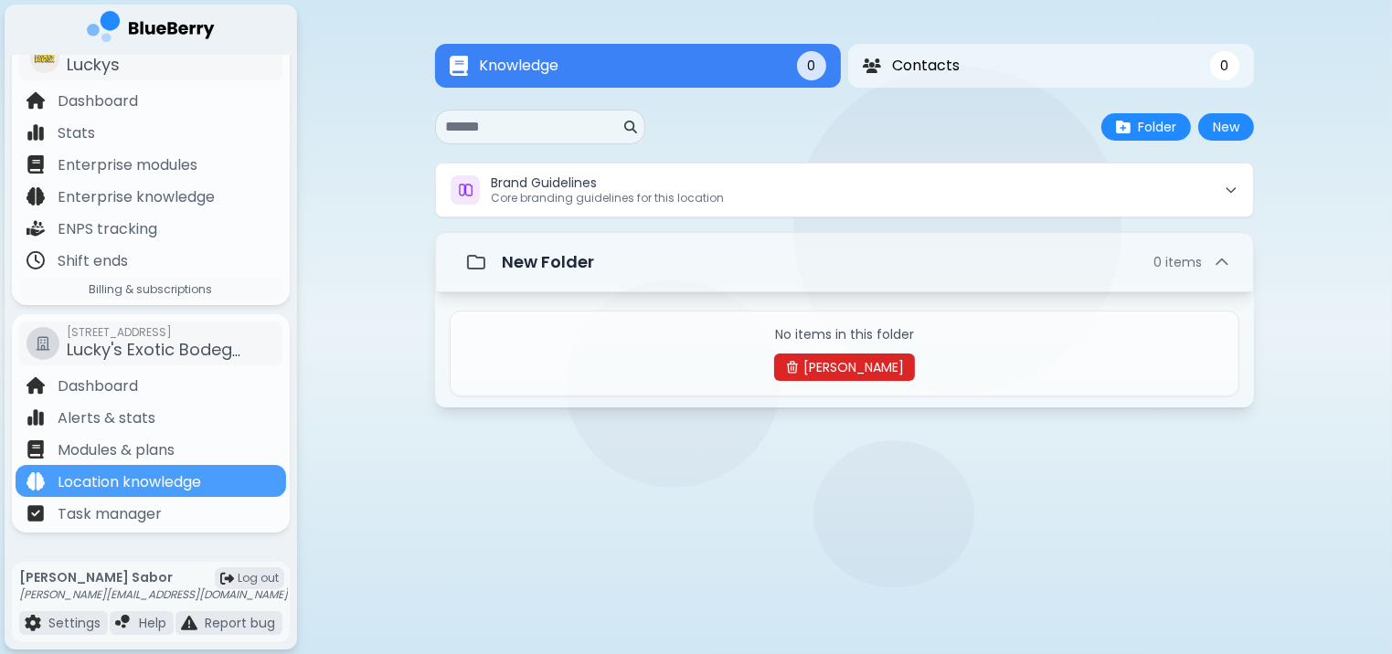
click at [859, 367] on button "Delete Folder" at bounding box center [844, 367] width 141 height 27
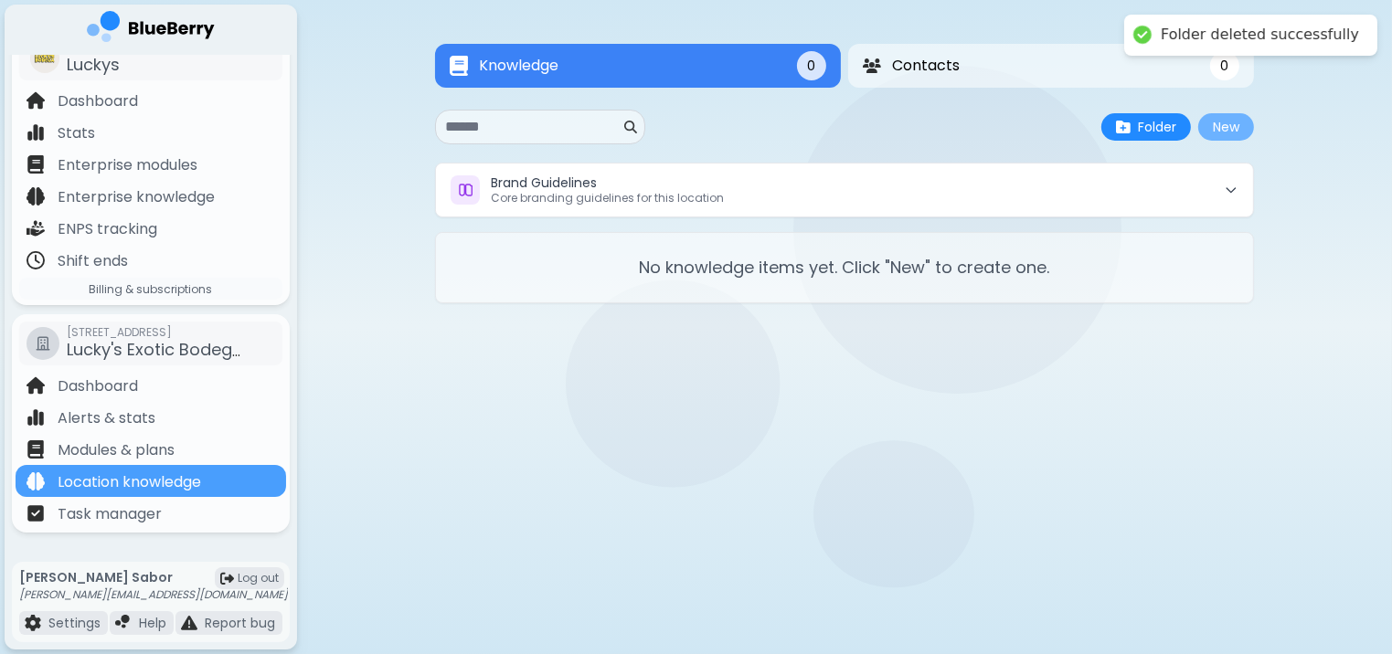
click at [1239, 138] on button "New" at bounding box center [1226, 126] width 56 height 27
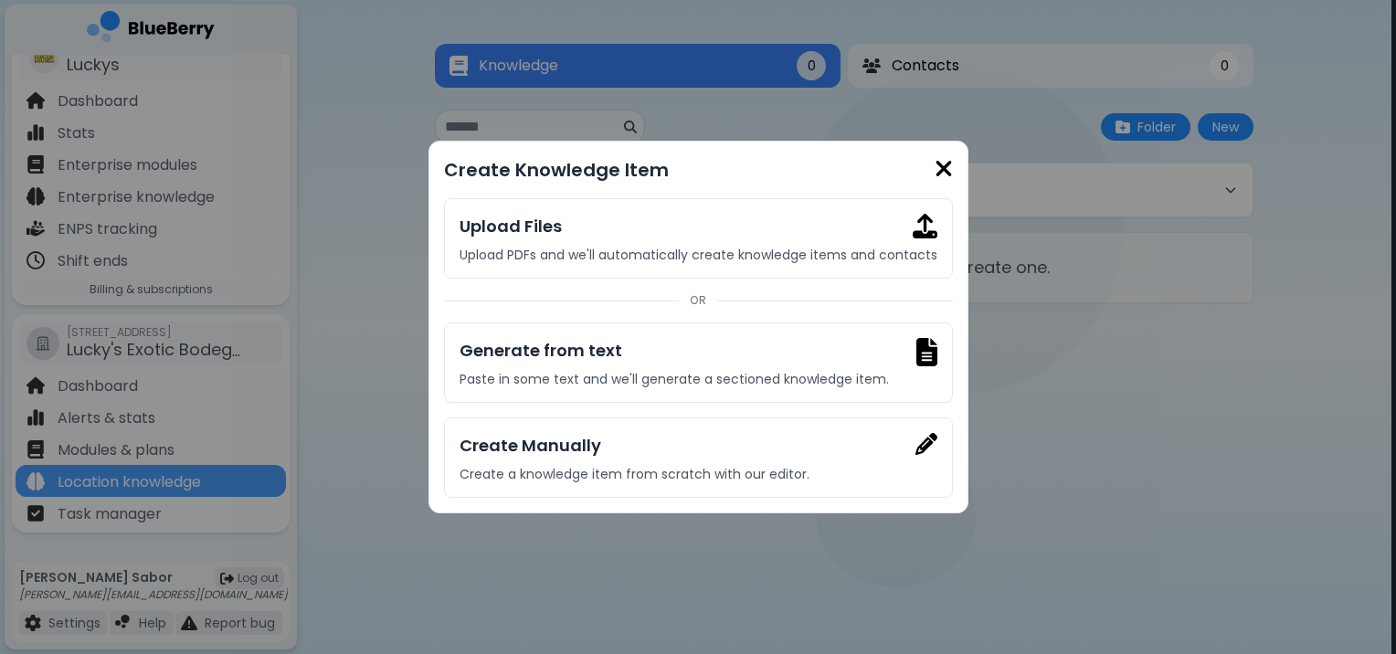
click at [941, 167] on img at bounding box center [944, 168] width 18 height 25
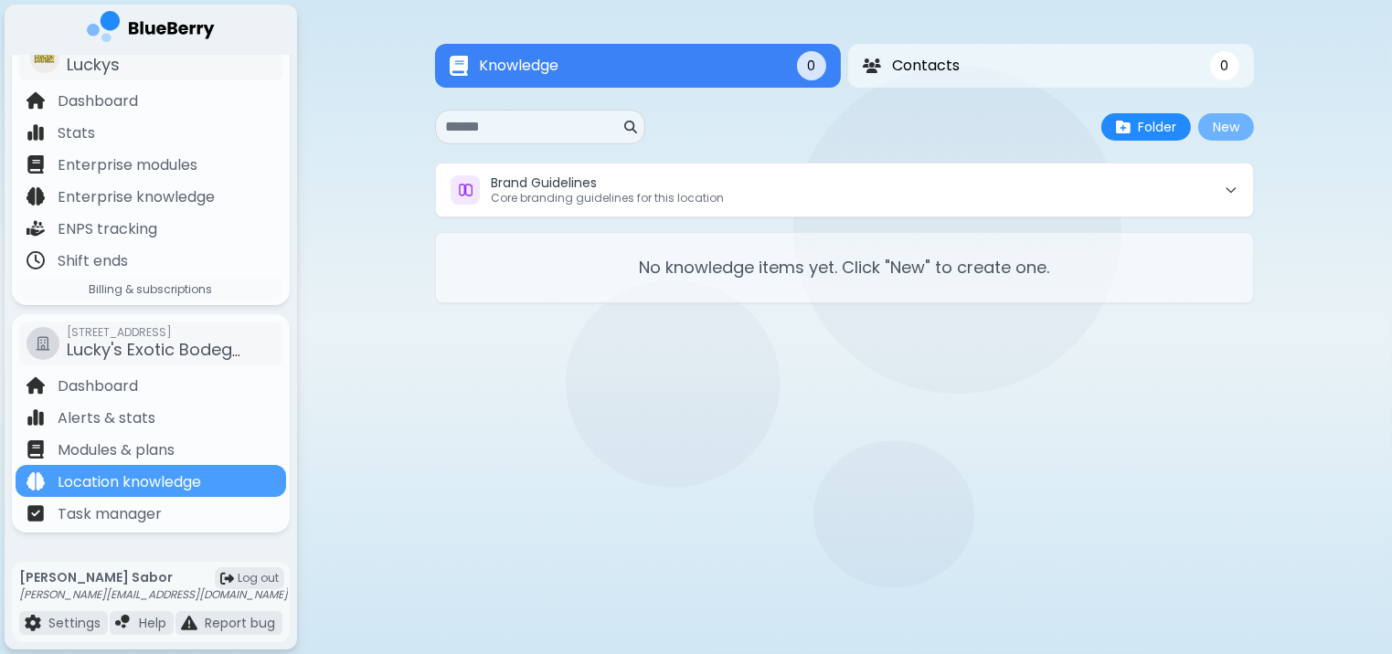
click at [1214, 135] on button "New" at bounding box center [1226, 126] width 56 height 27
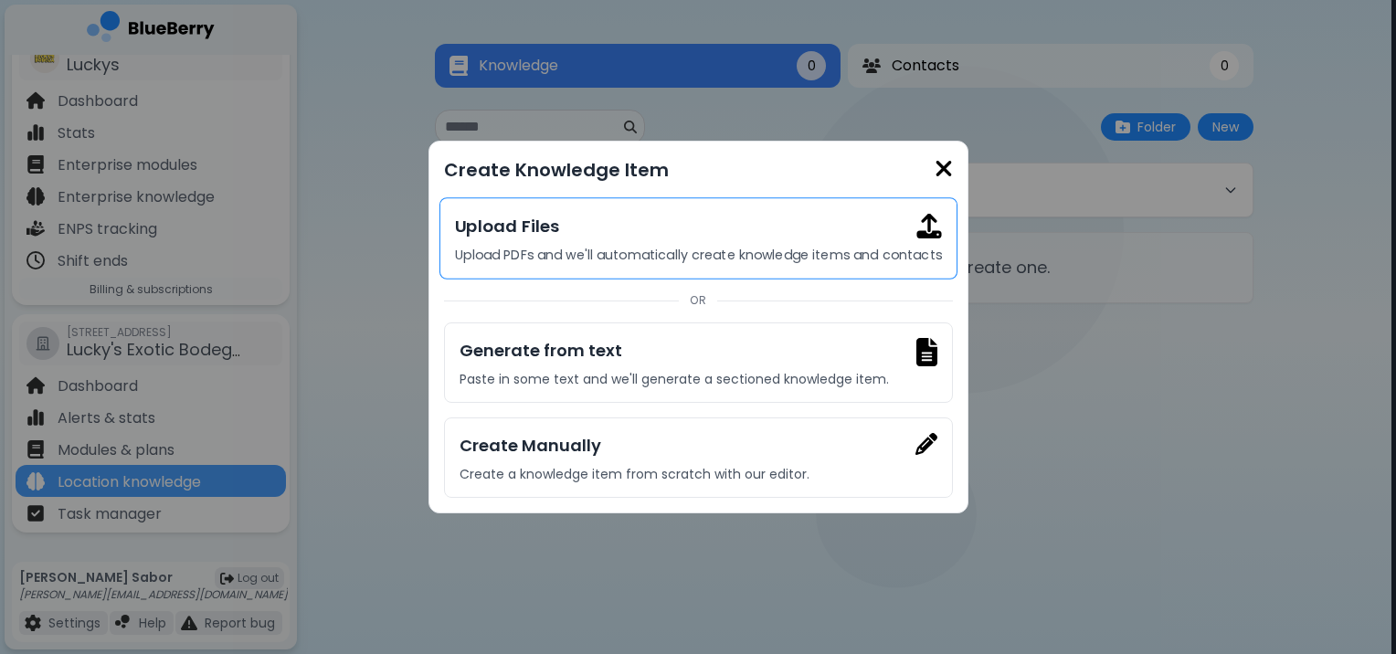
click at [672, 220] on h3 "Upload Files" at bounding box center [698, 227] width 486 height 26
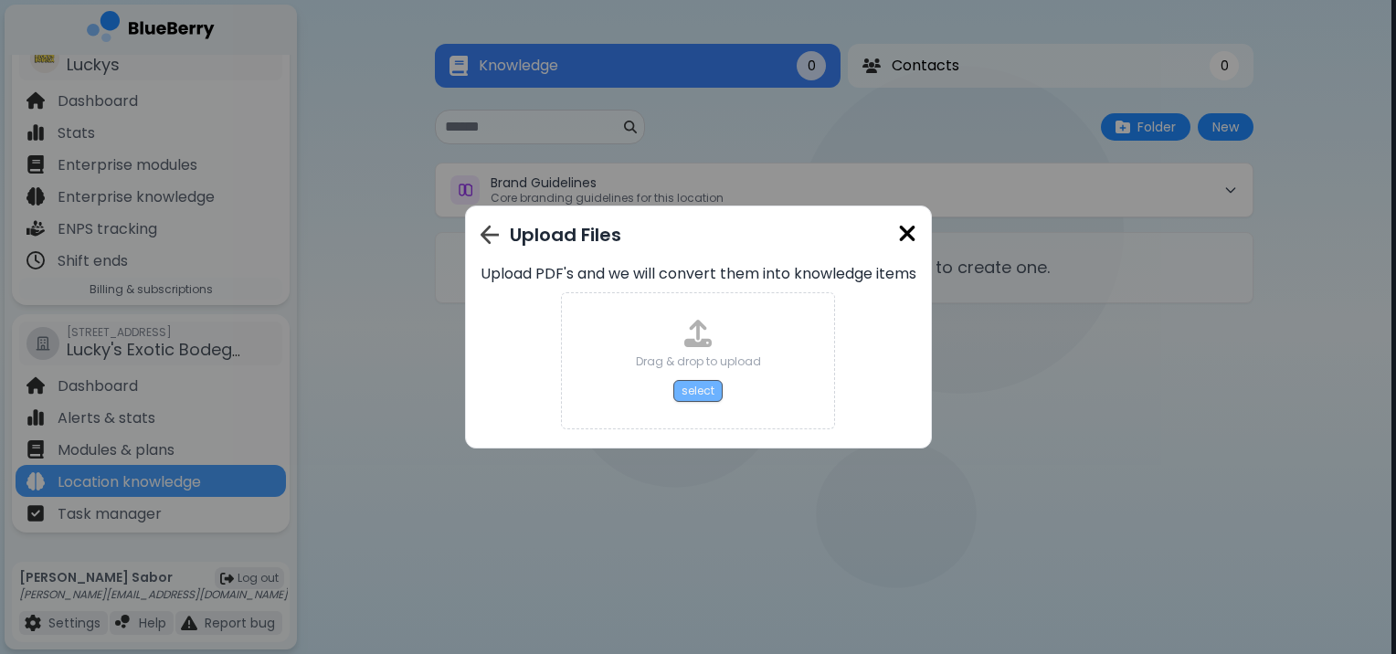
click at [691, 387] on button "select" at bounding box center [697, 391] width 49 height 22
type input "**********"
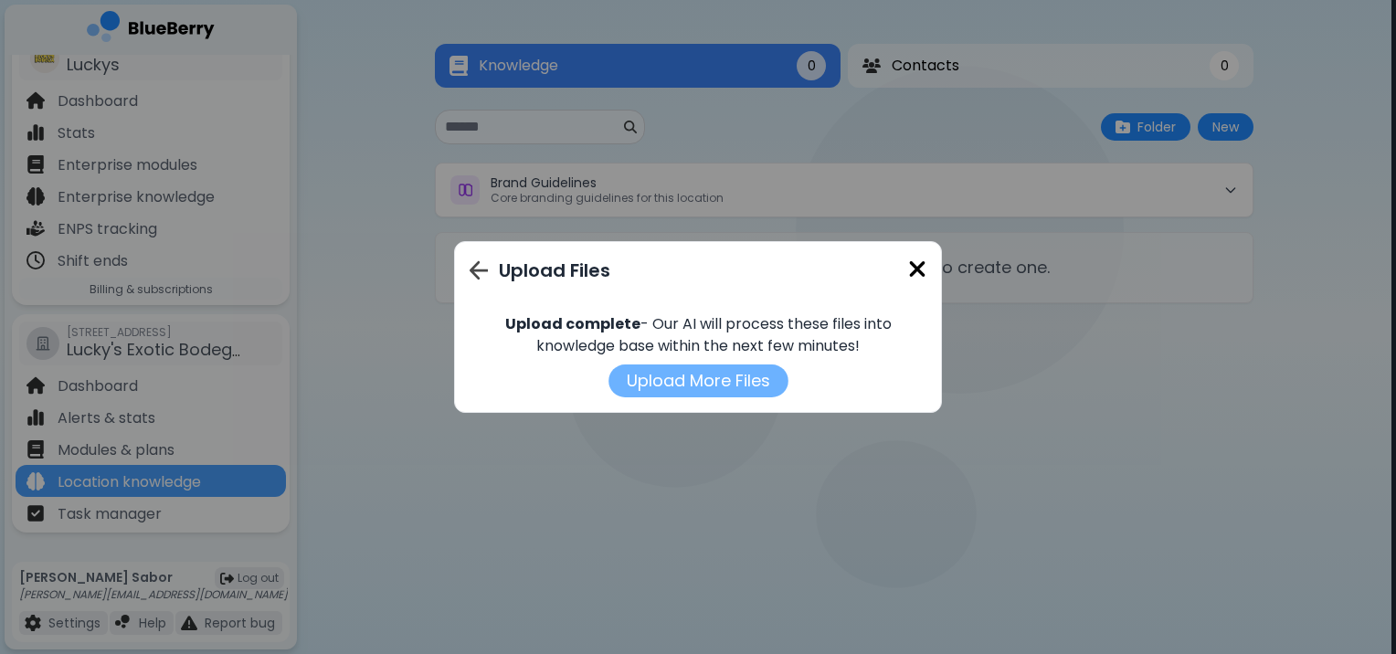
click at [735, 380] on button "Upload More Files" at bounding box center [699, 381] width 180 height 33
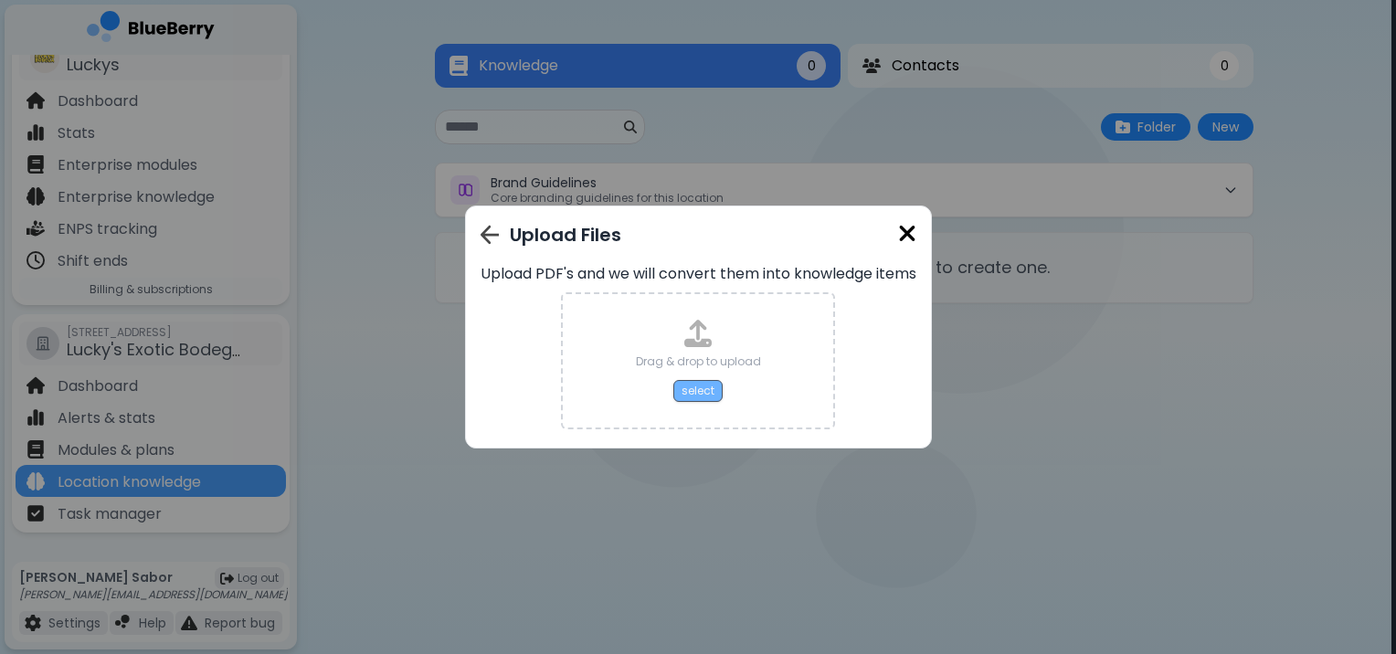
click at [711, 397] on button "select" at bounding box center [697, 391] width 49 height 22
click at [702, 377] on div "Drag & drop to upload select" at bounding box center [698, 361] width 125 height 82
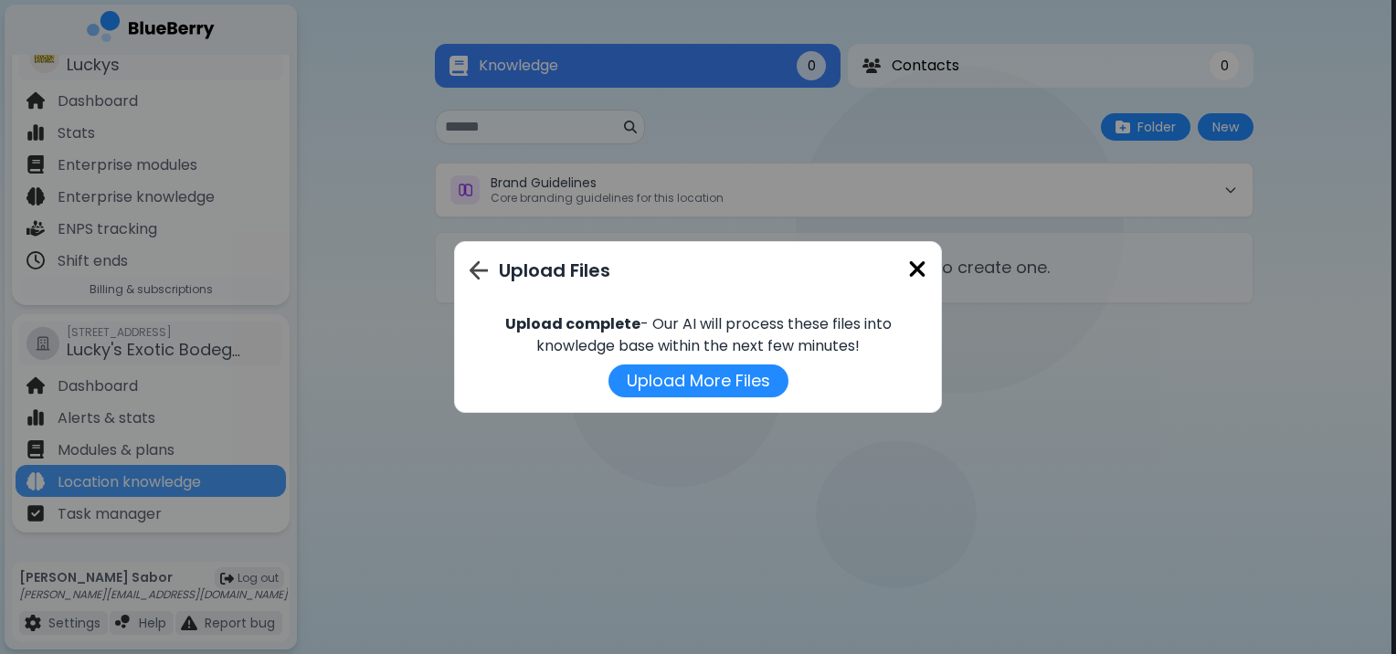
click at [923, 270] on img at bounding box center [917, 269] width 18 height 25
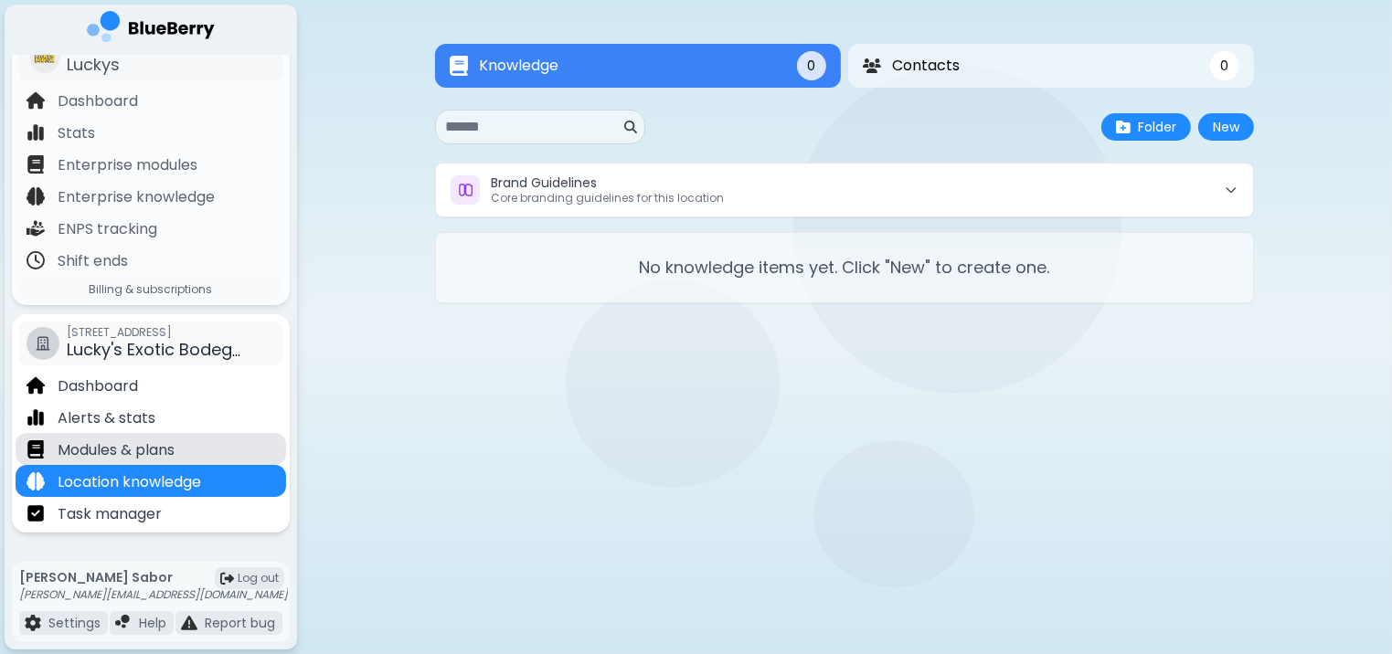
click at [94, 461] on p "Modules & plans" at bounding box center [116, 451] width 117 height 22
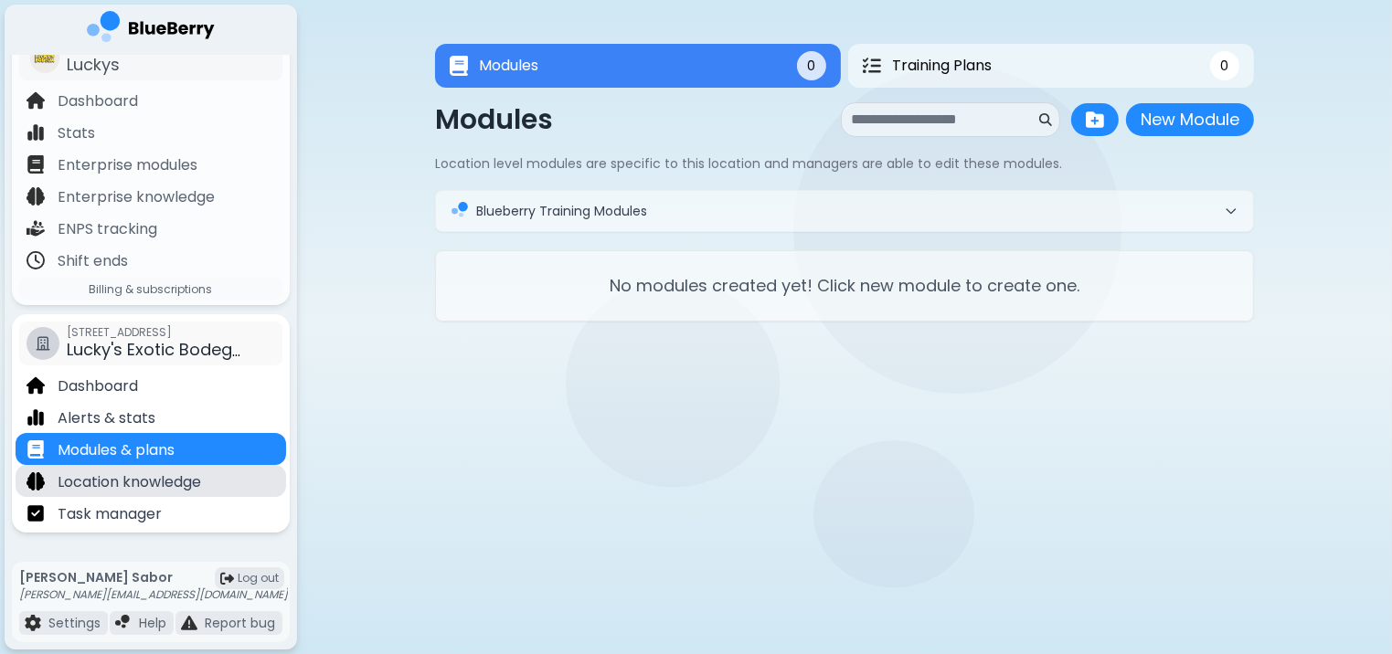
click at [175, 483] on p "Location knowledge" at bounding box center [129, 483] width 143 height 22
